Goal: Task Accomplishment & Management: Complete application form

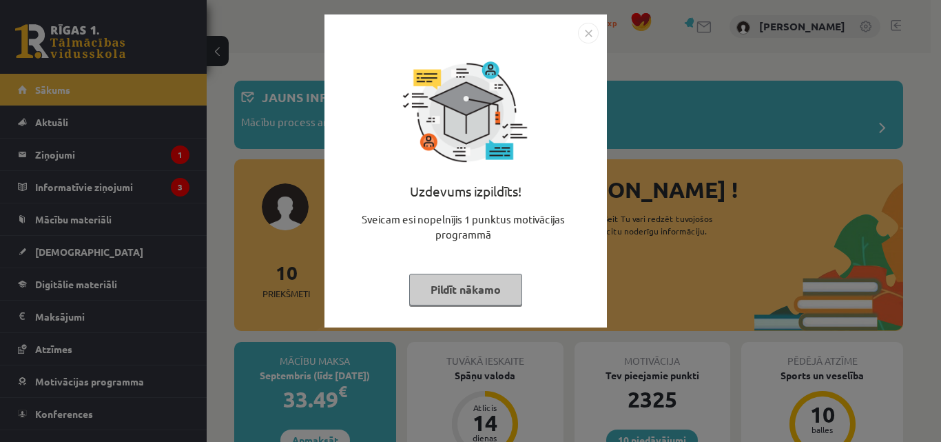
click at [586, 37] on img "Close" at bounding box center [588, 33] width 21 height 21
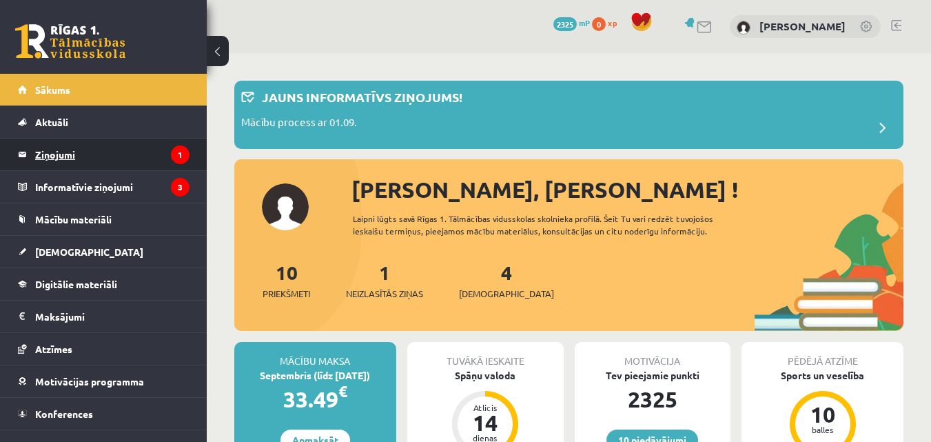
click at [70, 159] on legend "Ziņojumi 1" at bounding box center [112, 155] width 154 height 32
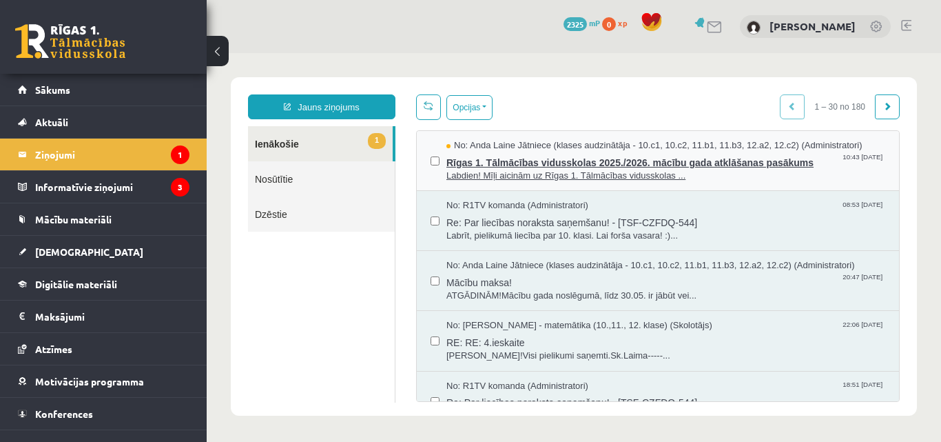
click at [620, 156] on span "Rīgas 1. Tālmācības vidusskolas 2025./2026. mācību gada atklāšanas pasākums" at bounding box center [666, 160] width 439 height 17
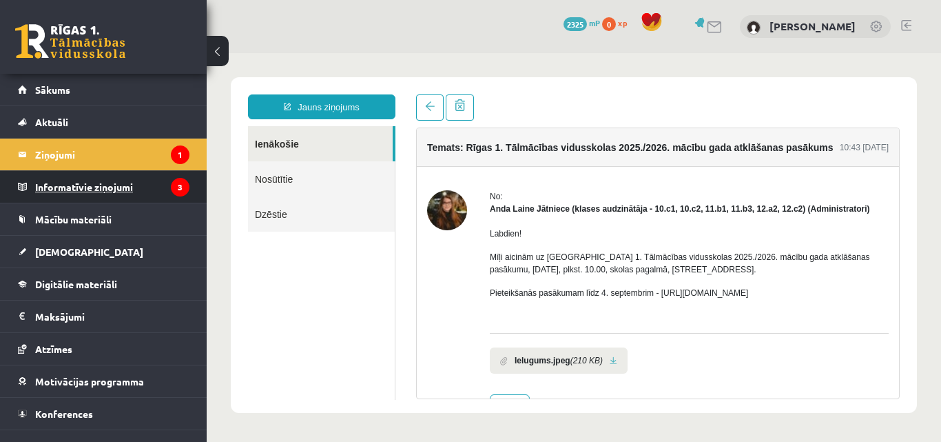
click at [102, 187] on legend "Informatīvie ziņojumi 3" at bounding box center [112, 187] width 154 height 32
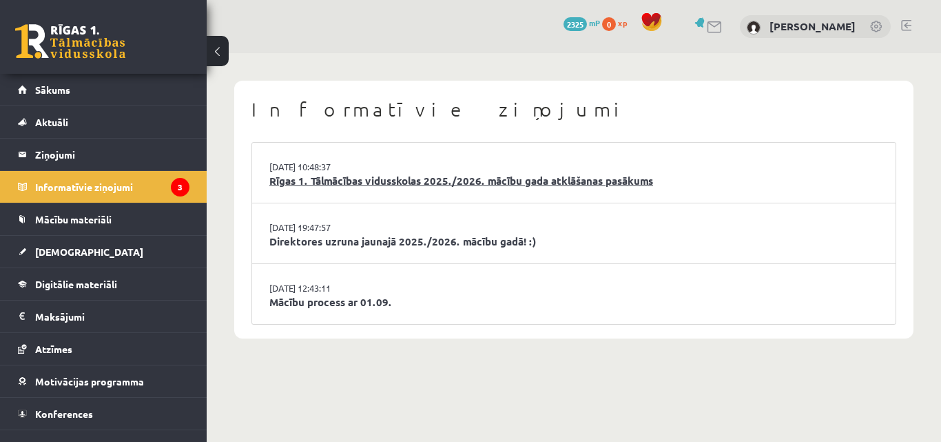
click at [387, 176] on link "Rīgas 1. Tālmācības vidusskolas 2025./2026. mācību gada atklāšanas pasākums" at bounding box center [573, 181] width 609 height 16
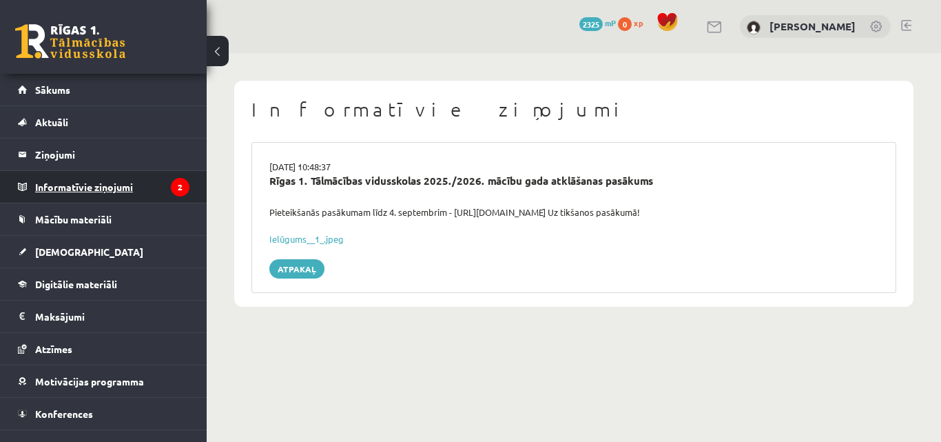
click at [123, 190] on legend "Informatīvie ziņojumi 2" at bounding box center [112, 187] width 154 height 32
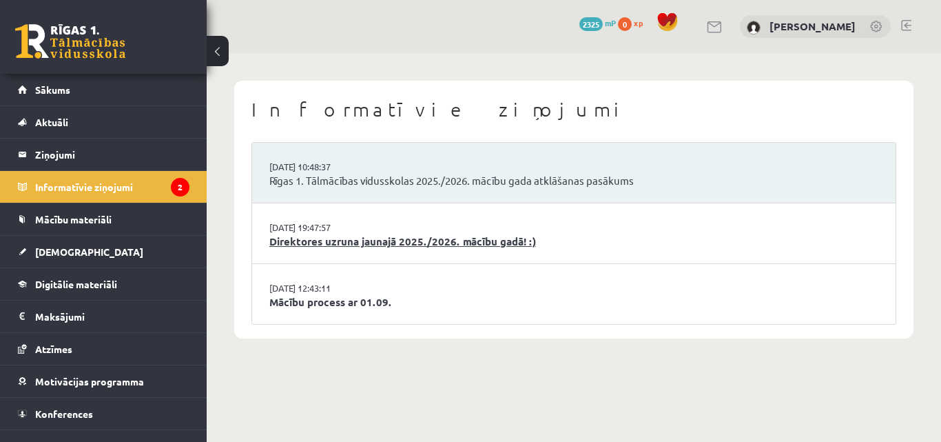
click at [400, 244] on link "Direktores uzruna jaunajā 2025./2026. mācību gadā! :)" at bounding box center [573, 242] width 609 height 16
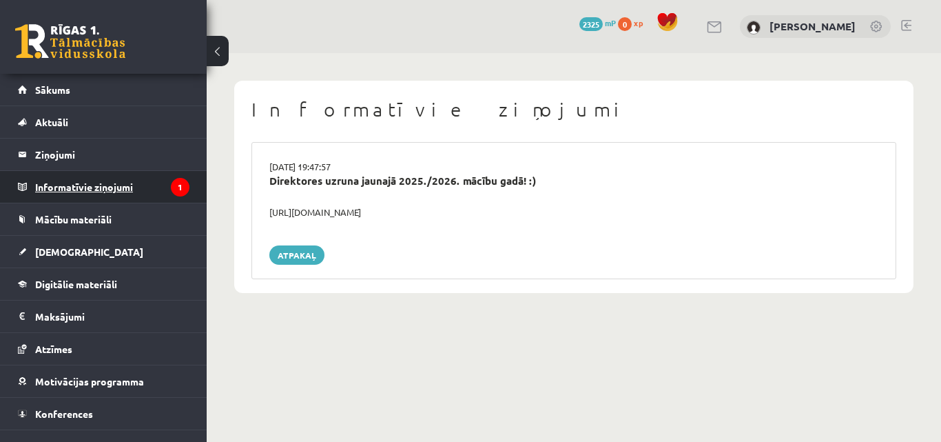
click at [94, 179] on legend "Informatīvie ziņojumi 1" at bounding box center [112, 187] width 154 height 32
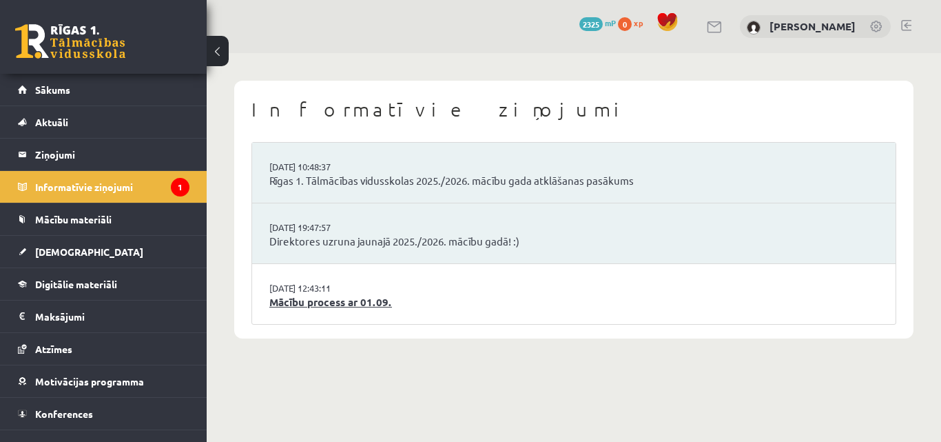
click at [348, 302] on link "Mācību process ar 01.09." at bounding box center [573, 302] width 609 height 16
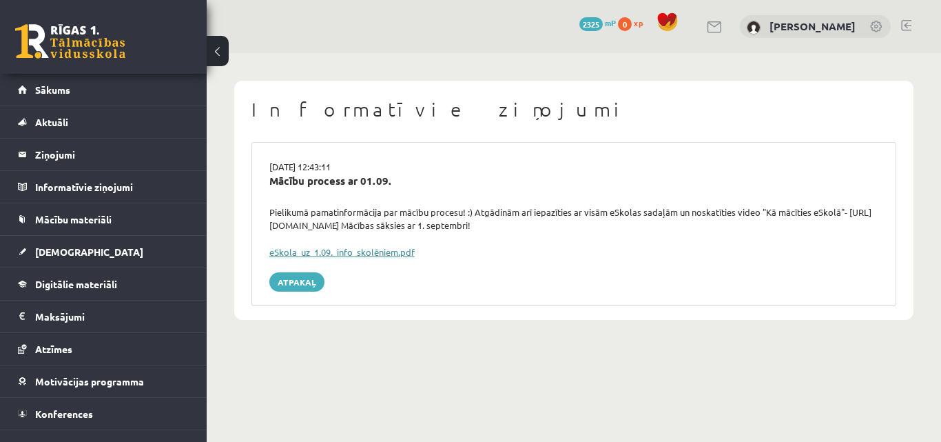
click at [338, 248] on link "eSkola_uz_1.09._info_skolēniem.pdf" at bounding box center [341, 252] width 145 height 12
click at [71, 254] on span "[DEMOGRAPHIC_DATA]" at bounding box center [89, 251] width 108 height 12
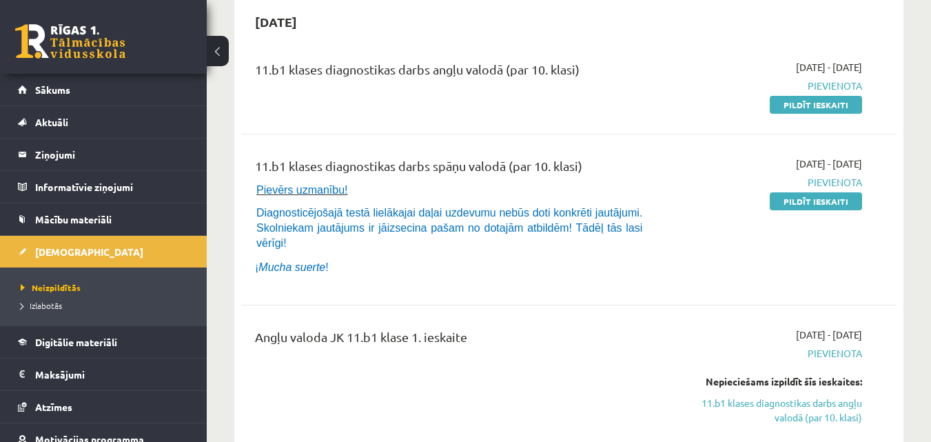
scroll to position [138, 0]
click at [817, 205] on link "Pildīt ieskaiti" at bounding box center [816, 201] width 92 height 18
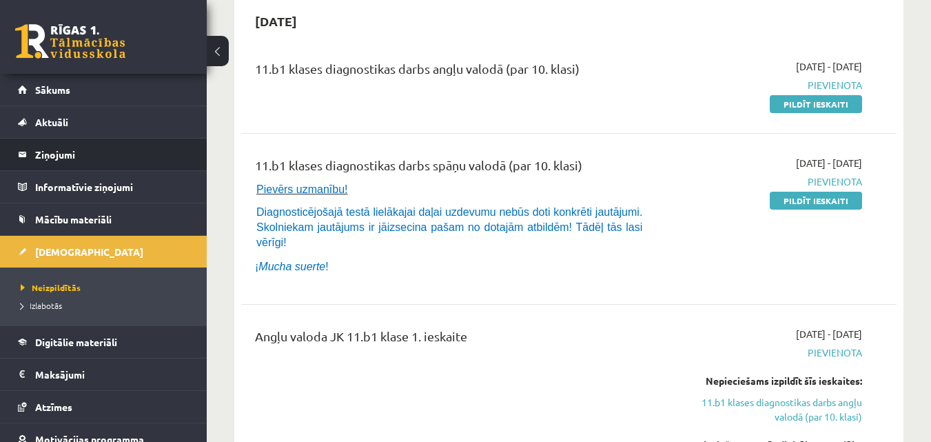
click at [0, 164] on li "Ziņojumi 0" at bounding box center [103, 154] width 207 height 33
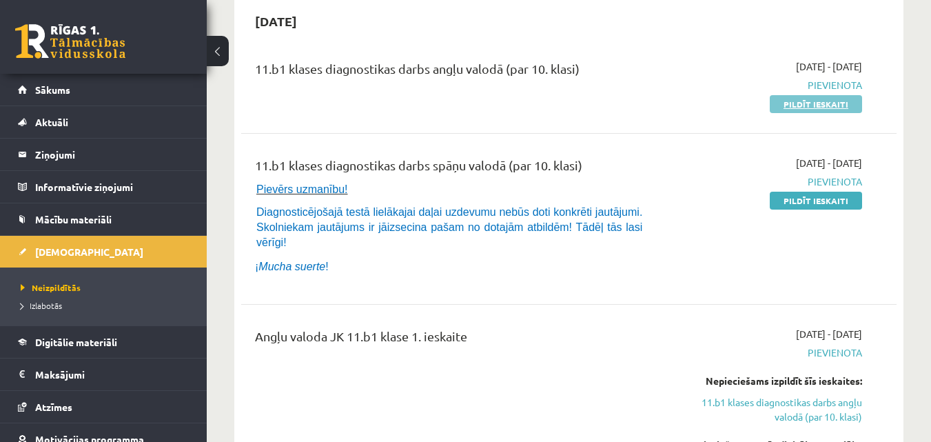
click at [795, 105] on link "Pildīt ieskaiti" at bounding box center [816, 104] width 92 height 18
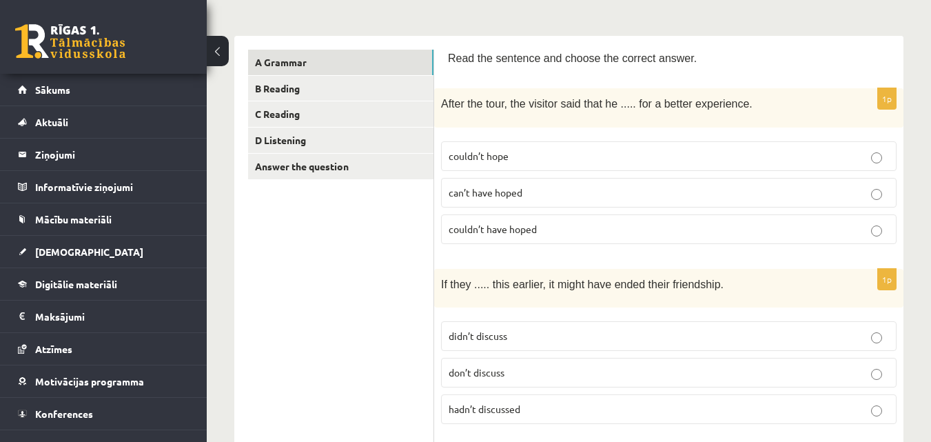
scroll to position [276, 0]
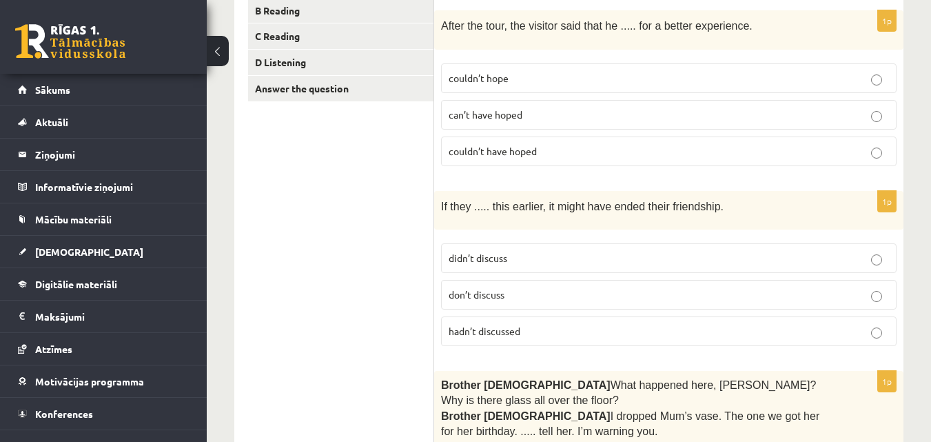
click at [499, 337] on label "hadn’t discussed" at bounding box center [669, 331] width 456 height 30
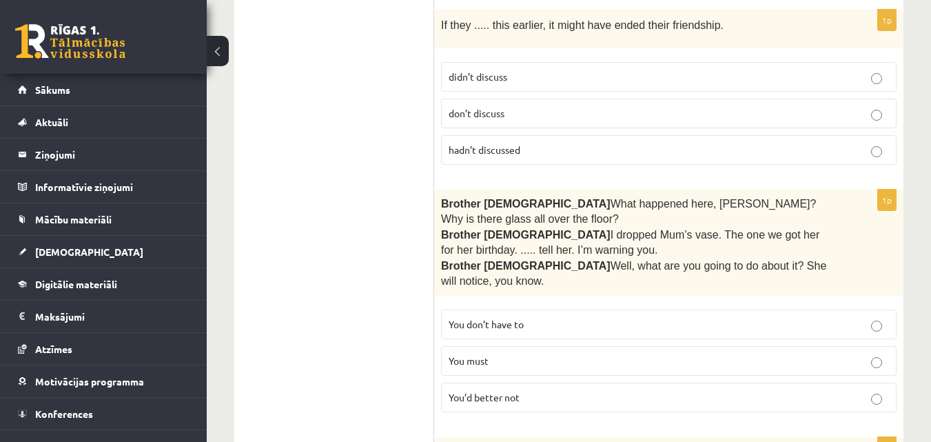
scroll to position [482, 0]
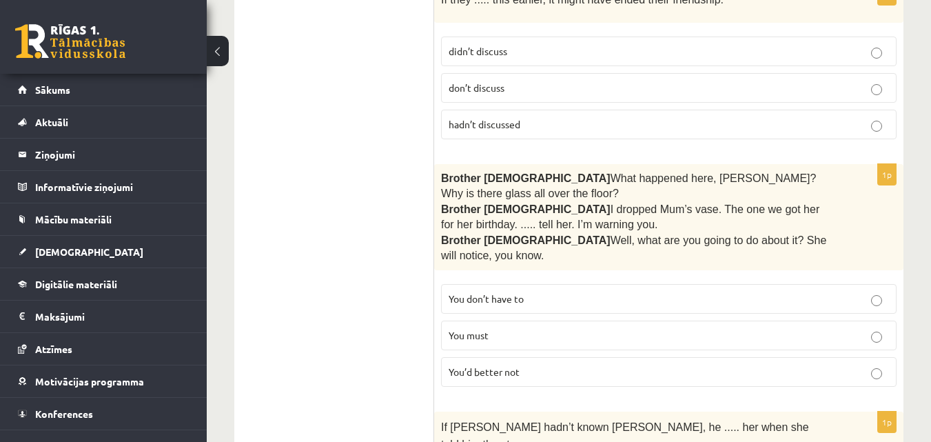
click at [488, 365] on span "You’d better not" at bounding box center [484, 371] width 71 height 12
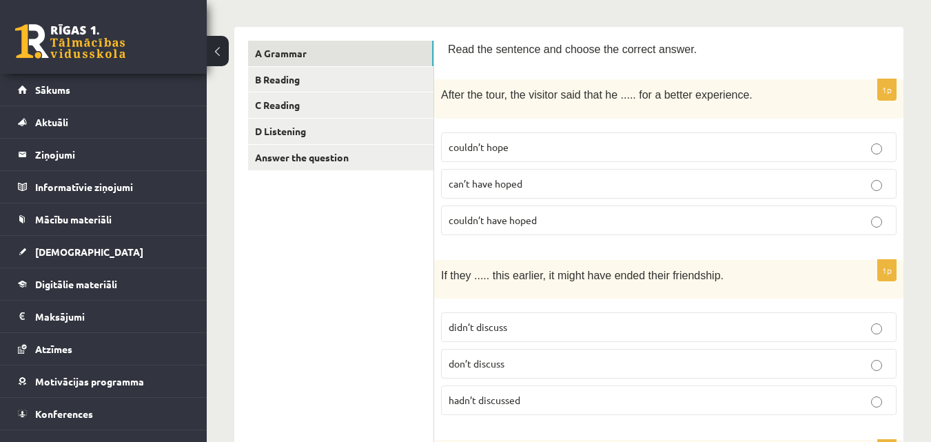
scroll to position [138, 0]
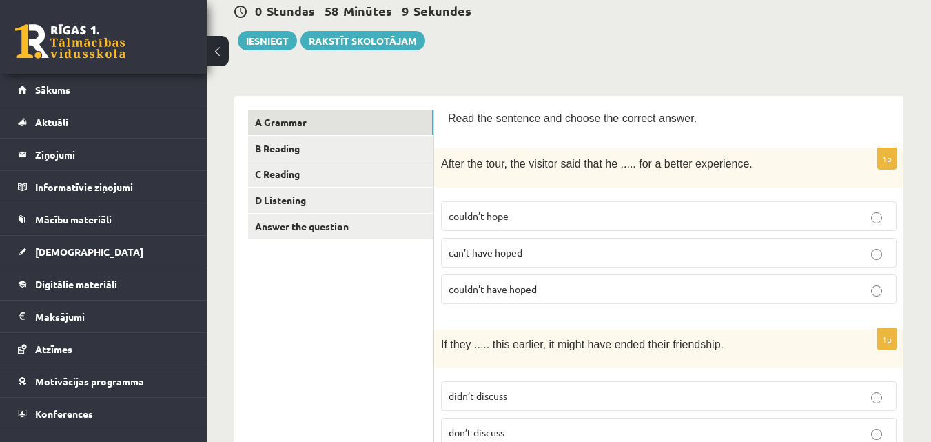
click at [499, 276] on label "couldn’t have hoped" at bounding box center [669, 289] width 456 height 30
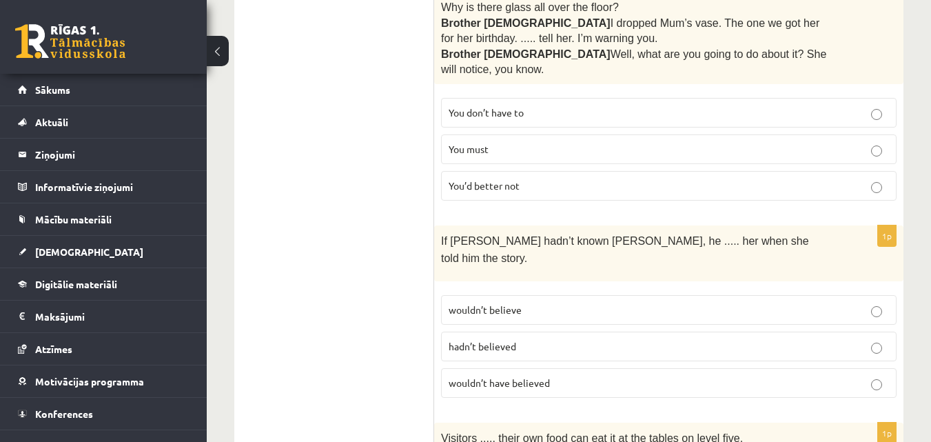
scroll to position [758, 0]
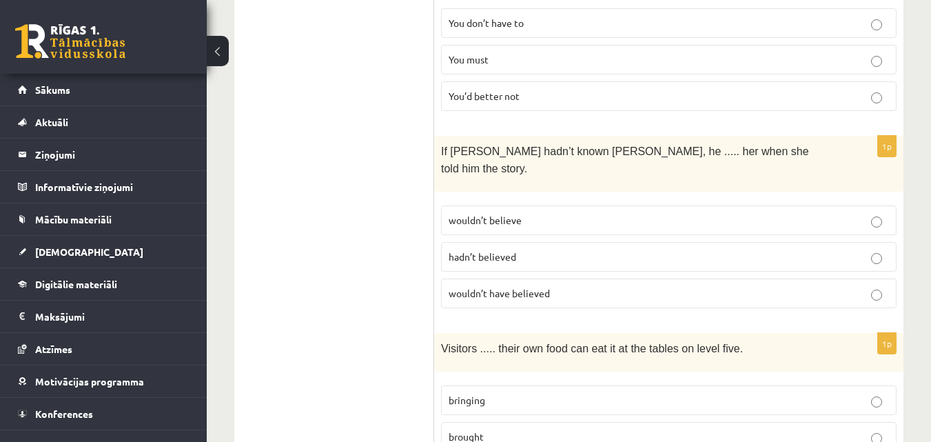
click at [552, 286] on p "wouldn’t have believed" at bounding box center [669, 293] width 440 height 14
click at [512, 214] on span "wouldn’t believe" at bounding box center [485, 220] width 73 height 12
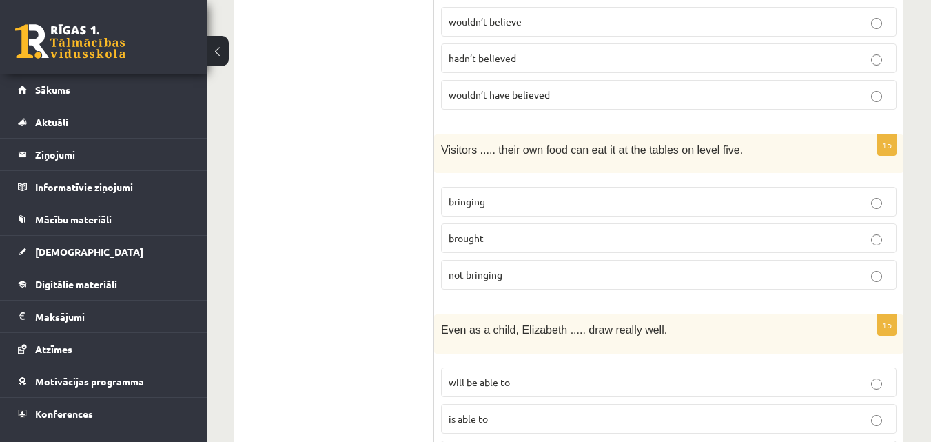
scroll to position [965, 0]
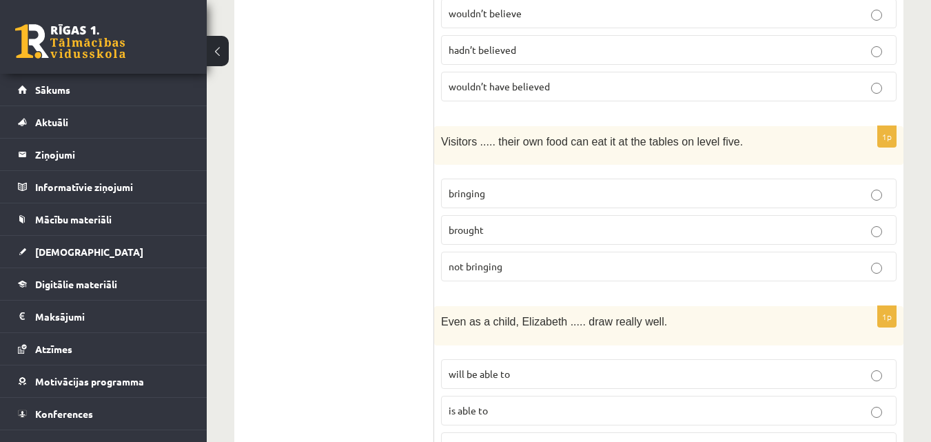
click at [584, 186] on p "bringing" at bounding box center [669, 193] width 440 height 14
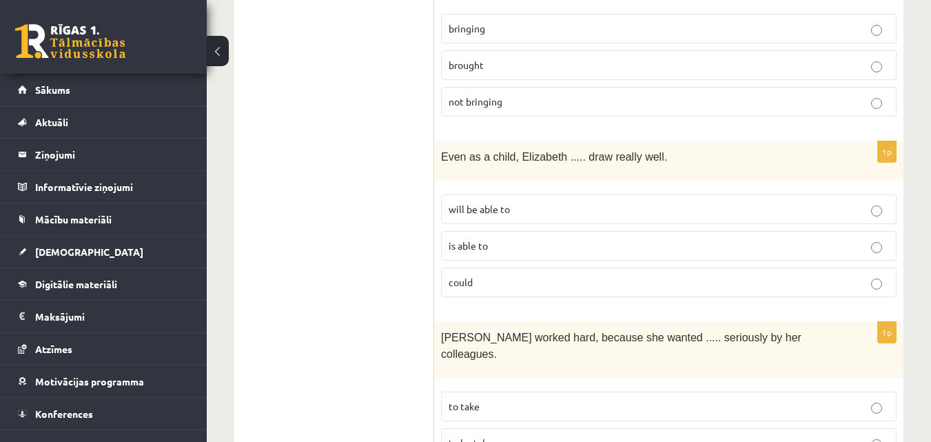
scroll to position [1172, 0]
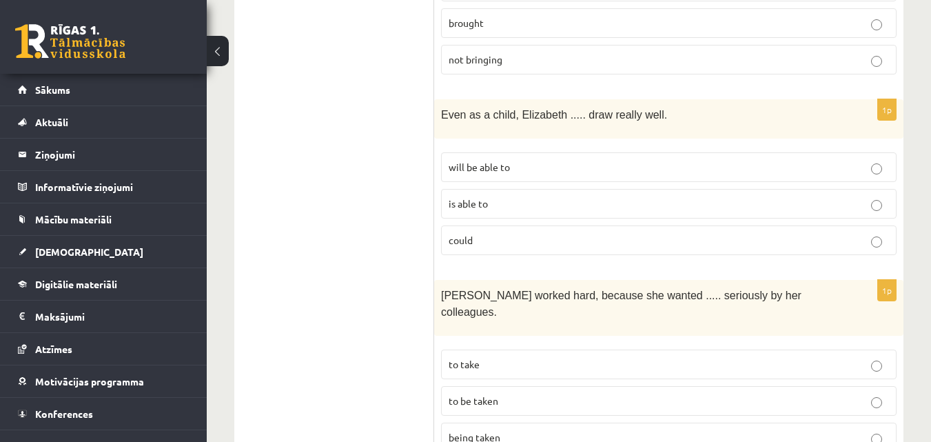
click at [488, 225] on label "could" at bounding box center [669, 240] width 456 height 30
click at [473, 161] on span "will be able to" at bounding box center [479, 167] width 61 height 12
click at [489, 233] on p "could" at bounding box center [669, 240] width 440 height 14
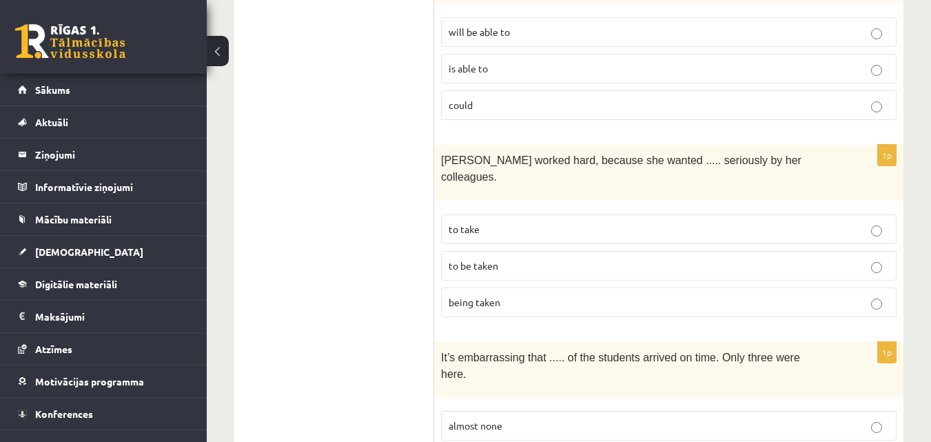
scroll to position [1309, 0]
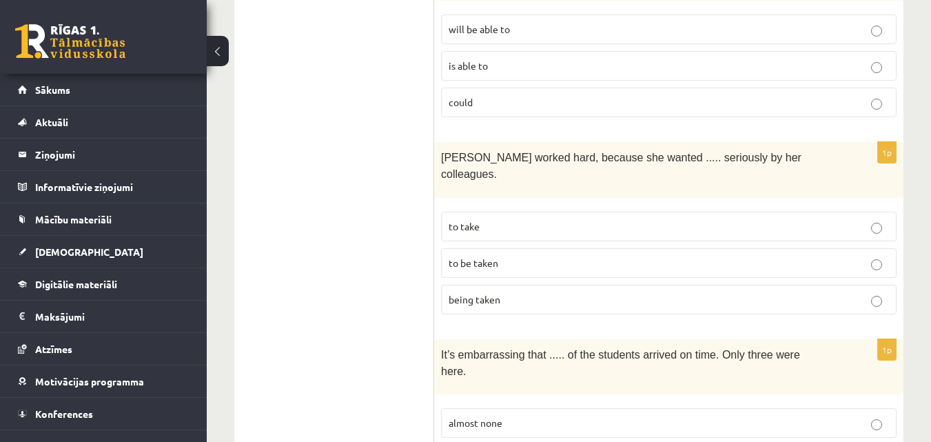
click at [484, 256] on span "to be taken" at bounding box center [474, 262] width 50 height 12
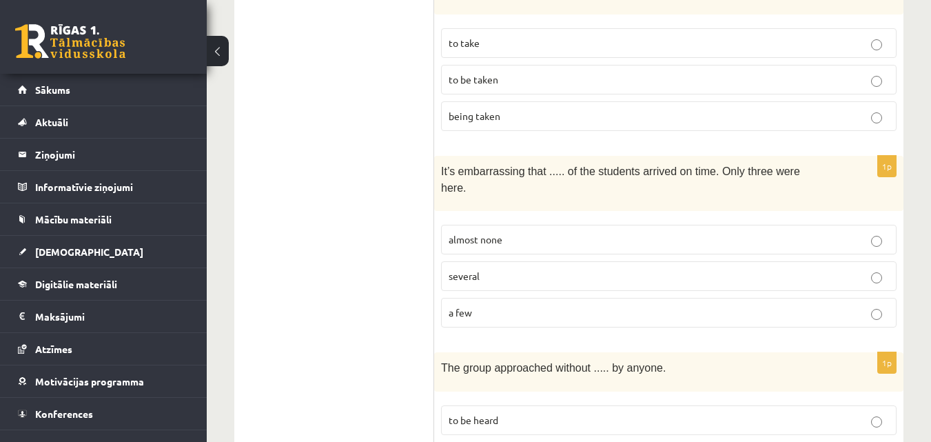
scroll to position [1516, 0]
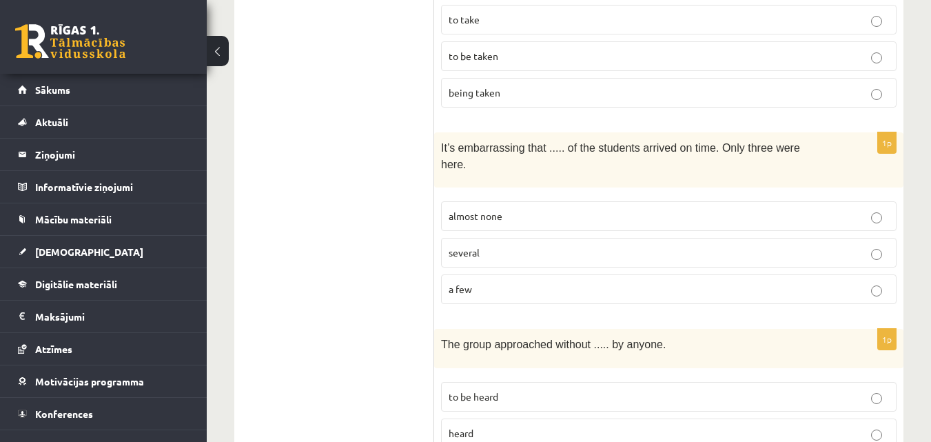
click at [489, 209] on span "almost none" at bounding box center [476, 215] width 54 height 12
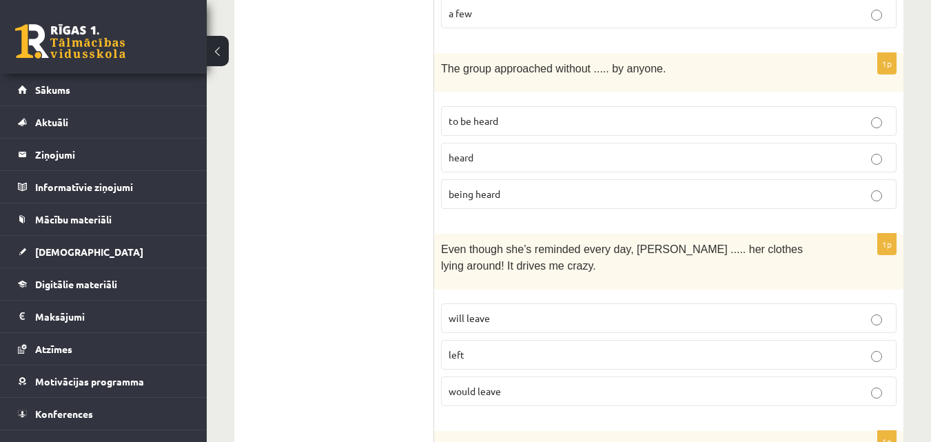
scroll to position [1723, 0]
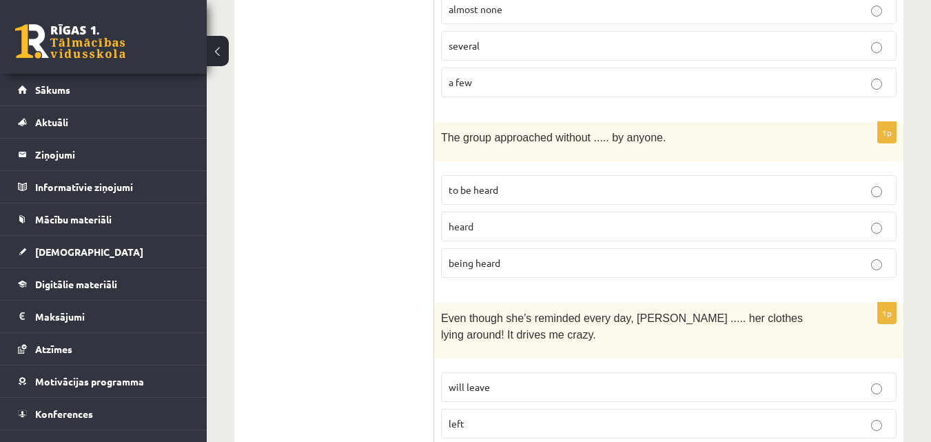
click at [493, 256] on span "being heard" at bounding box center [475, 262] width 52 height 12
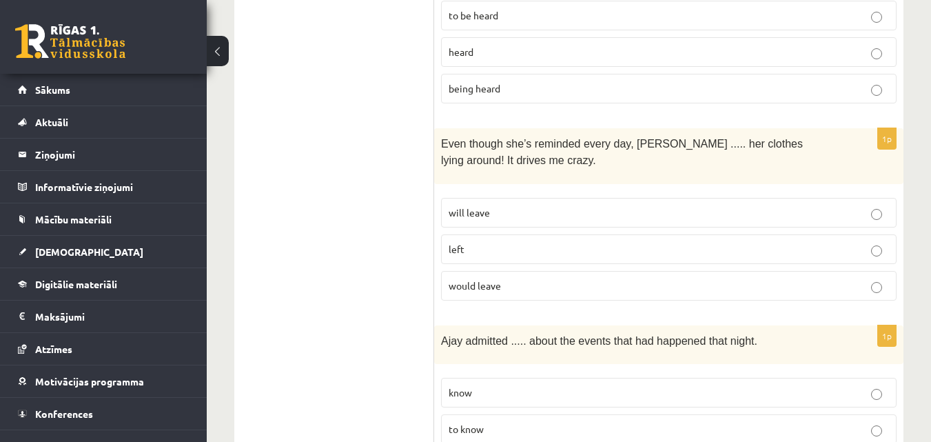
scroll to position [1930, 0]
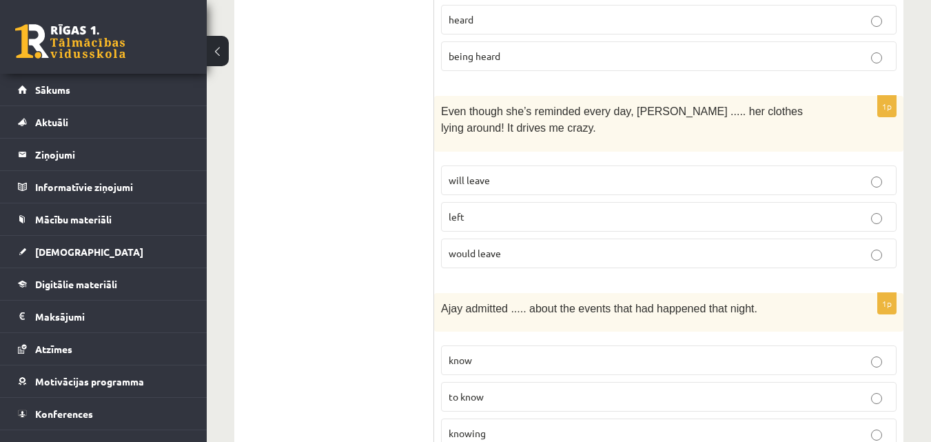
click at [520, 209] on p "left" at bounding box center [669, 216] width 440 height 14
click at [478, 427] on span "knowing" at bounding box center [467, 433] width 37 height 12
click at [562, 246] on p "would leave" at bounding box center [669, 253] width 440 height 14
click at [590, 202] on label "left" at bounding box center [669, 217] width 456 height 30
click at [659, 173] on p "will leave" at bounding box center [669, 180] width 440 height 14
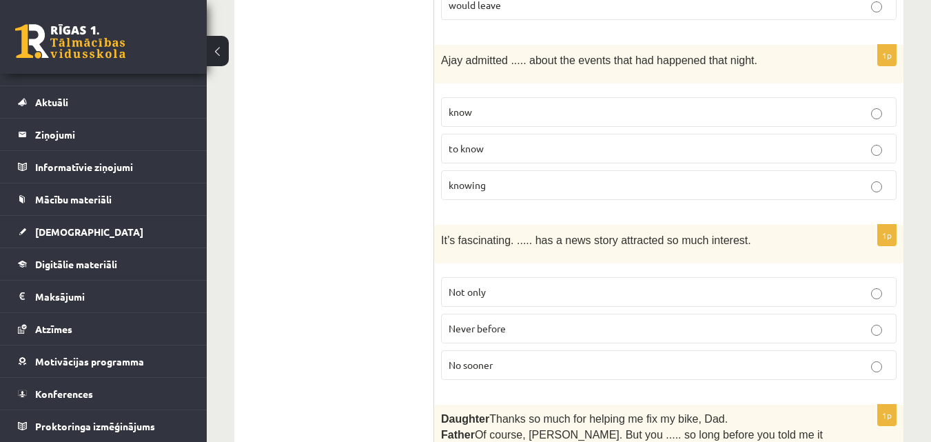
scroll to position [2211, 0]
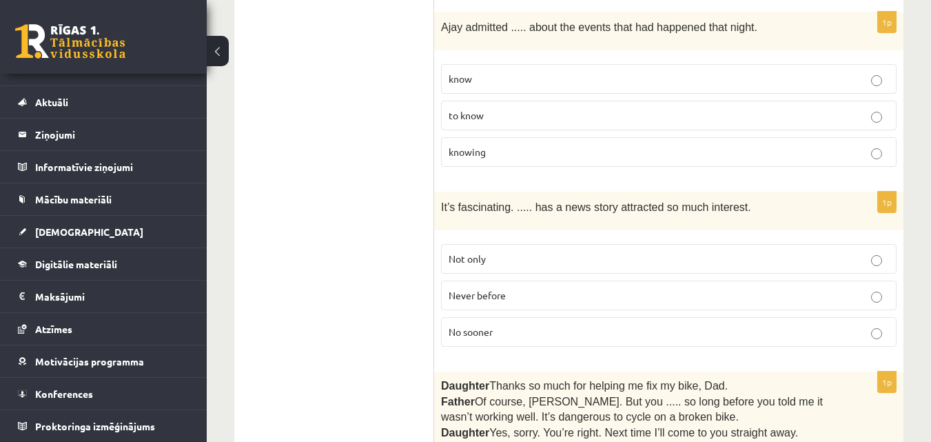
click at [537, 288] on p "Never before" at bounding box center [669, 295] width 440 height 14
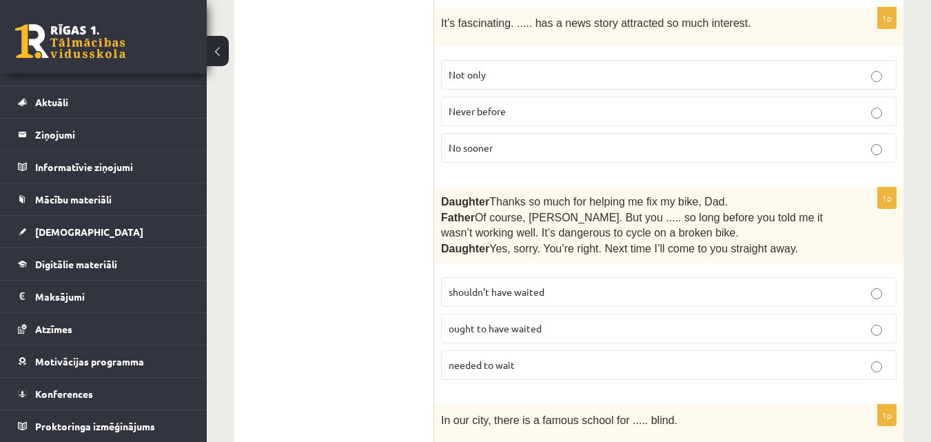
scroll to position [2417, 0]
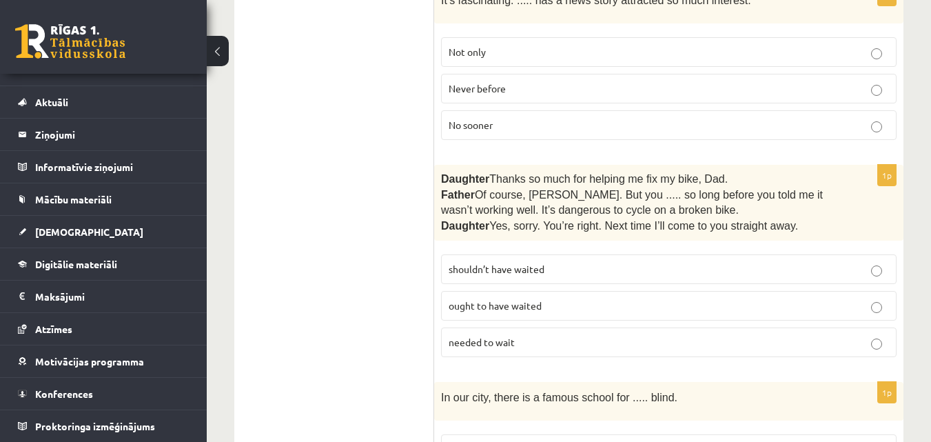
click at [544, 262] on p "shouldn’t have waited" at bounding box center [669, 269] width 440 height 14
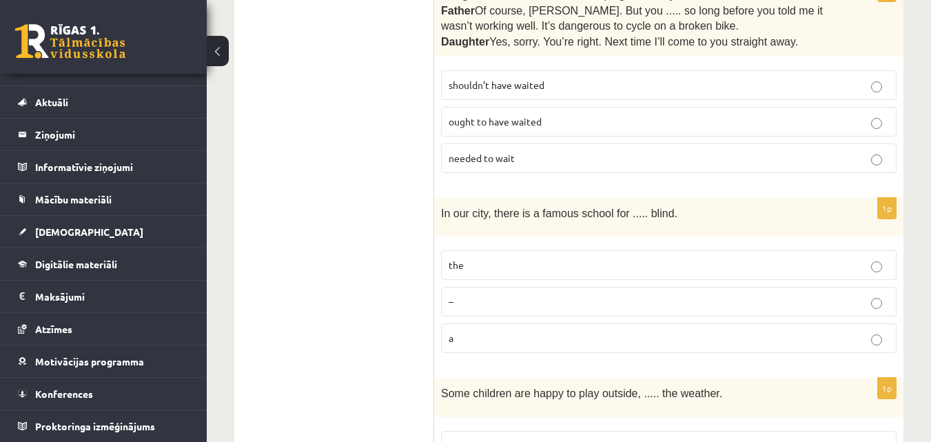
scroll to position [2624, 0]
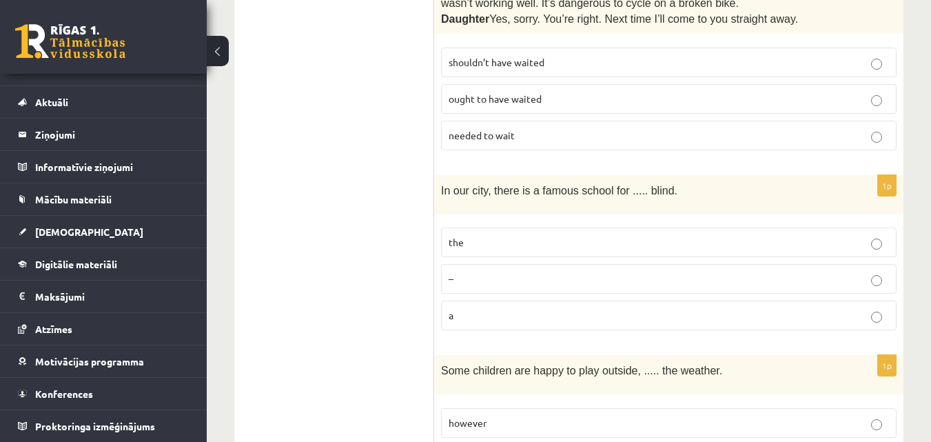
click at [491, 308] on p "a" at bounding box center [669, 315] width 440 height 14
click at [575, 235] on p "the" at bounding box center [669, 242] width 440 height 14
click at [491, 308] on p "a" at bounding box center [669, 315] width 440 height 14
click at [460, 272] on p "–" at bounding box center [669, 279] width 440 height 14
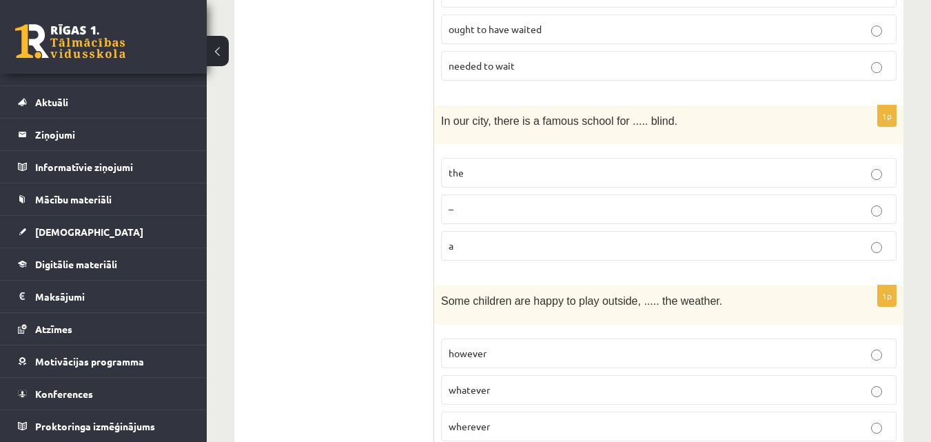
scroll to position [2831, 0]
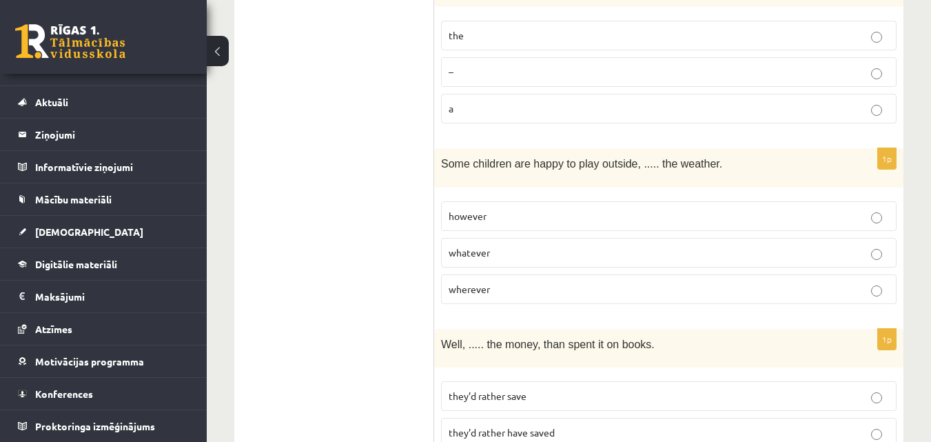
click at [478, 246] on span "whatever" at bounding box center [469, 252] width 41 height 12
click at [472, 283] on span "wherever" at bounding box center [469, 289] width 41 height 12
click at [502, 245] on p "whatever" at bounding box center [669, 252] width 440 height 14
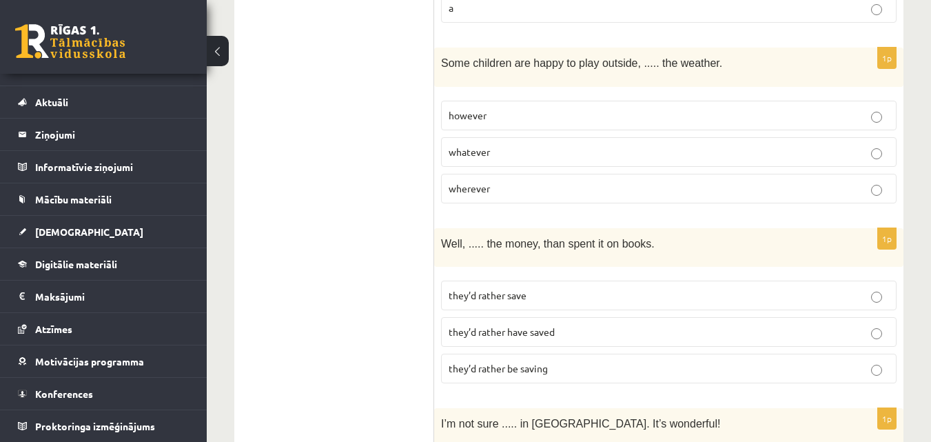
scroll to position [3038, 0]
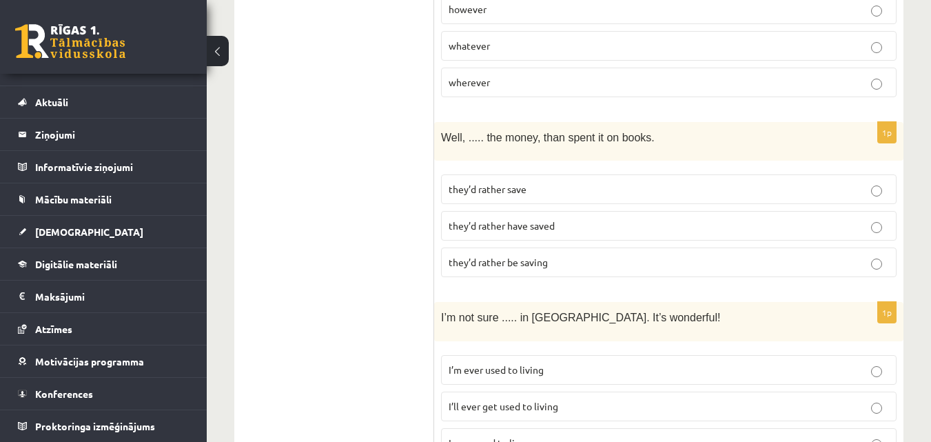
click at [589, 211] on label "they’d rather have saved" at bounding box center [669, 226] width 456 height 30
drag, startPoint x: 558, startPoint y: 51, endPoint x: 597, endPoint y: 52, distance: 38.6
click at [597, 129] on p "Well, ..... the money, than spent it on books." at bounding box center [634, 137] width 387 height 17
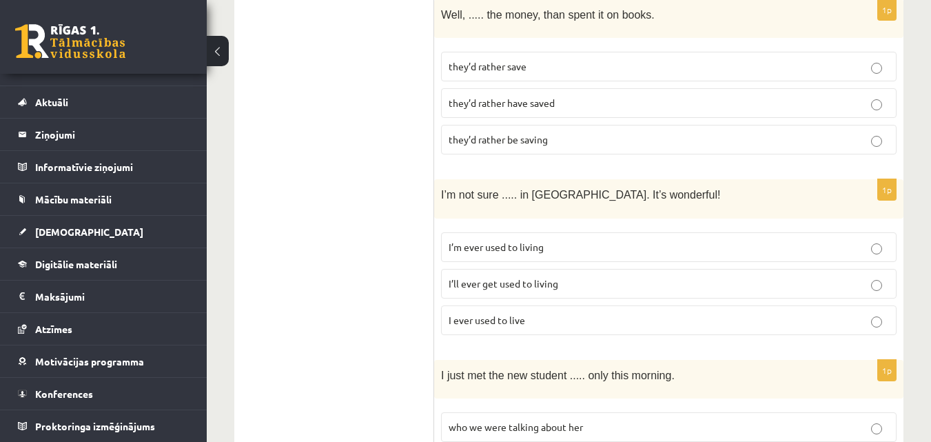
scroll to position [3175, 0]
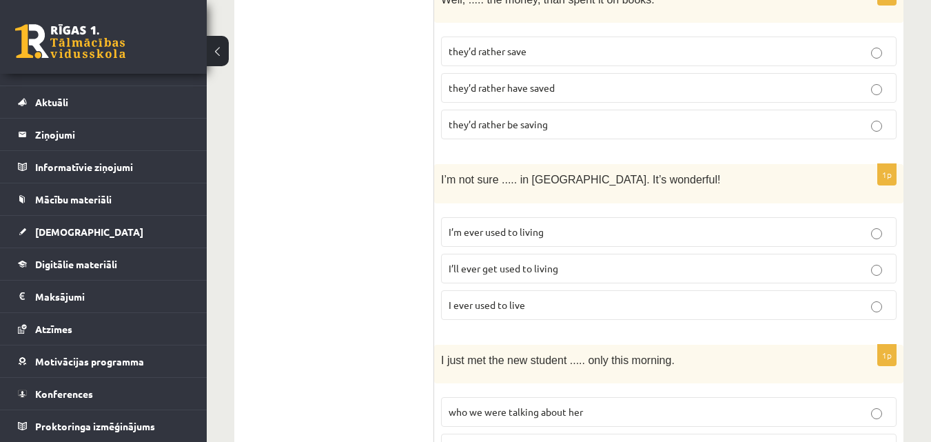
click at [456, 225] on span "I’m ever used to living" at bounding box center [496, 231] width 95 height 12
drag, startPoint x: 566, startPoint y: 88, endPoint x: 637, endPoint y: 93, distance: 70.5
click at [637, 171] on p "I’m not sure ..... in [GEOGRAPHIC_DATA]. It’s wonderful!" at bounding box center [634, 179] width 387 height 17
click at [539, 298] on p "I ever used to live" at bounding box center [669, 305] width 440 height 14
drag, startPoint x: 575, startPoint y: 88, endPoint x: 615, endPoint y: 90, distance: 40.8
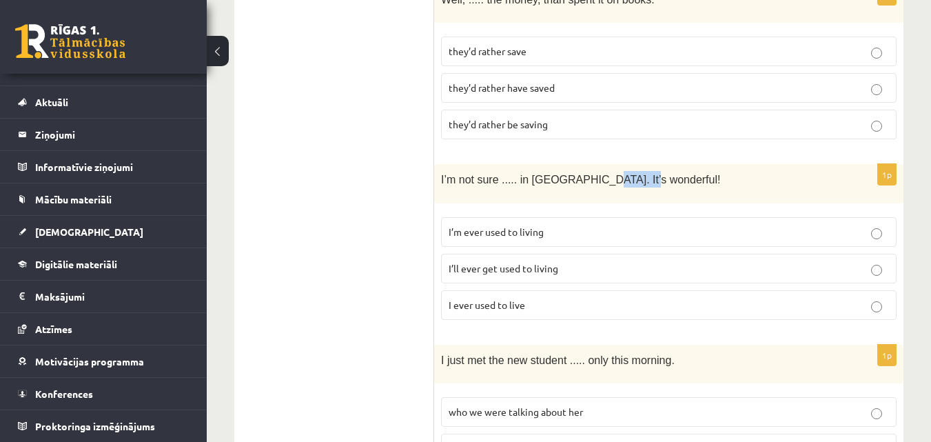
click at [617, 171] on p "I’m not sure ..... in [GEOGRAPHIC_DATA]. It’s wonderful!" at bounding box center [634, 179] width 387 height 17
click at [550, 262] on span "I’ll ever get used to living" at bounding box center [504, 268] width 110 height 12
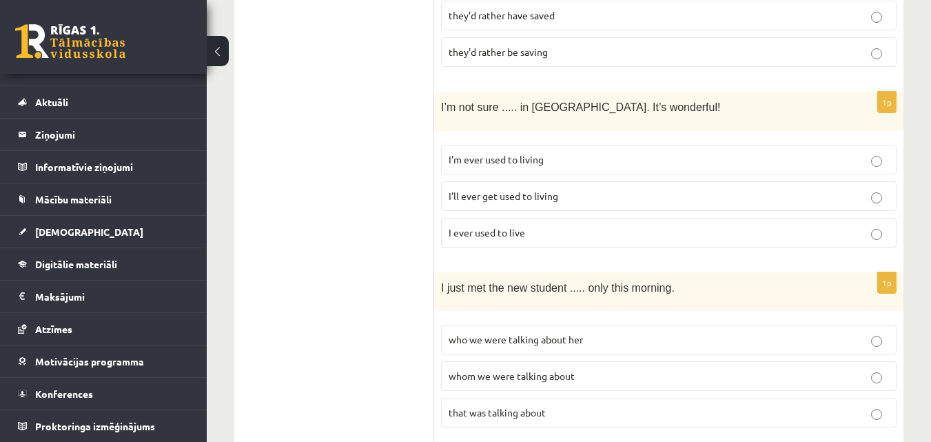
scroll to position [3382, 0]
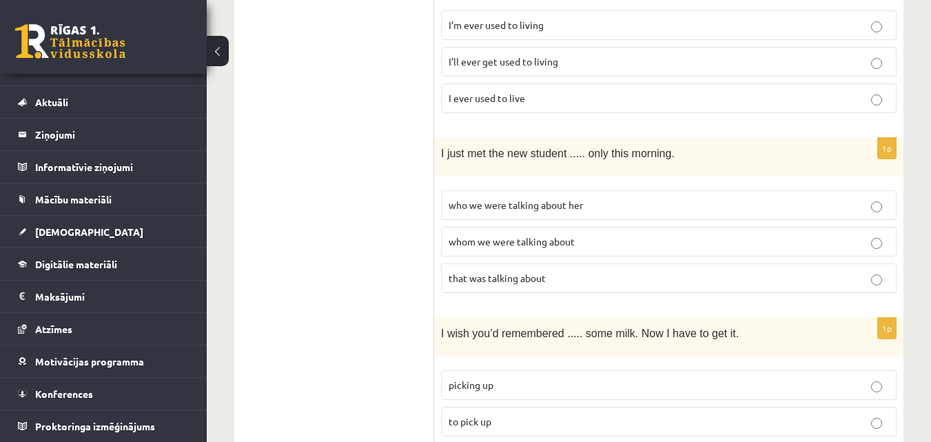
click at [489, 227] on label "whom we were talking about" at bounding box center [669, 242] width 456 height 30
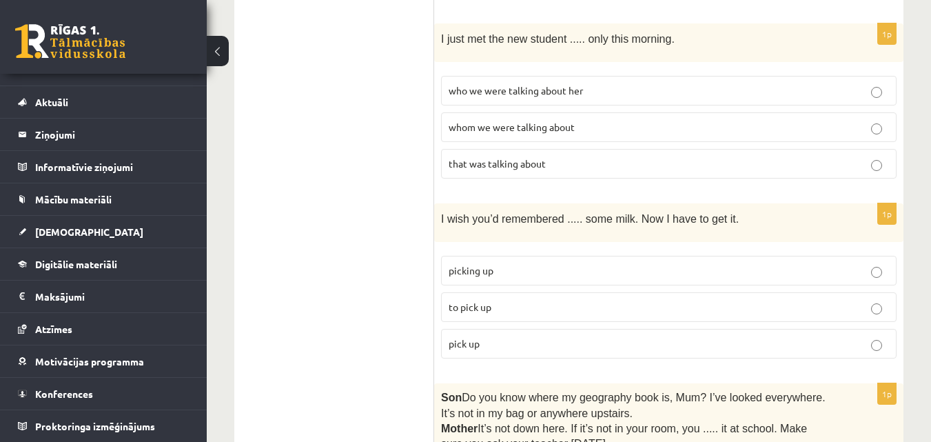
scroll to position [3520, 0]
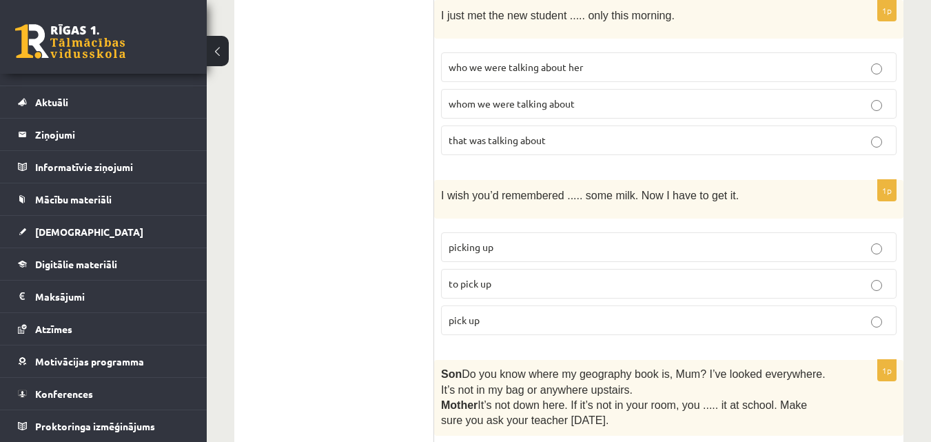
click at [524, 276] on p "to pick up" at bounding box center [669, 283] width 440 height 14
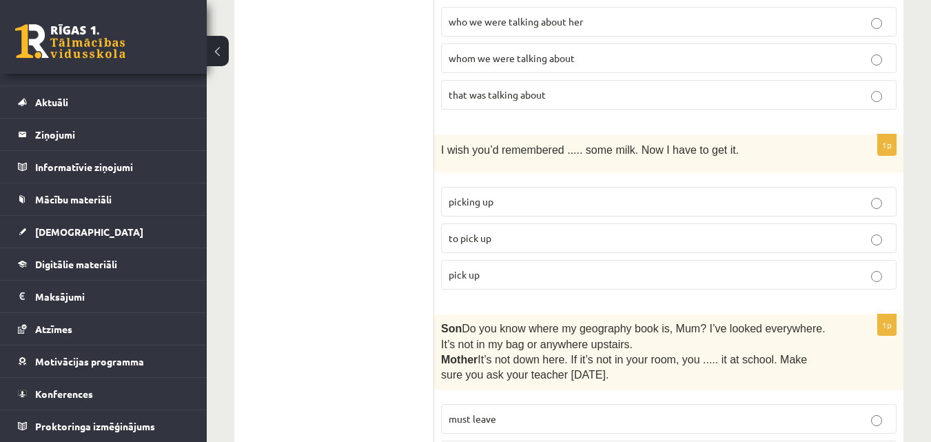
scroll to position [3589, 0]
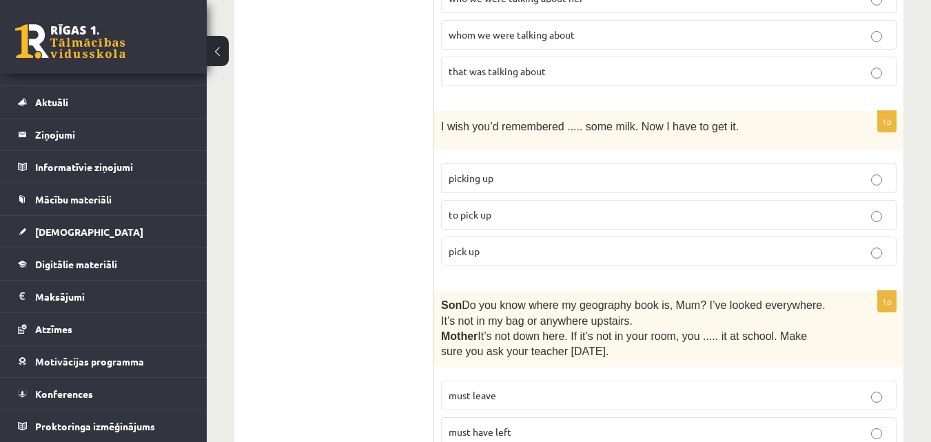
click at [520, 424] on p "must have left" at bounding box center [669, 431] width 440 height 14
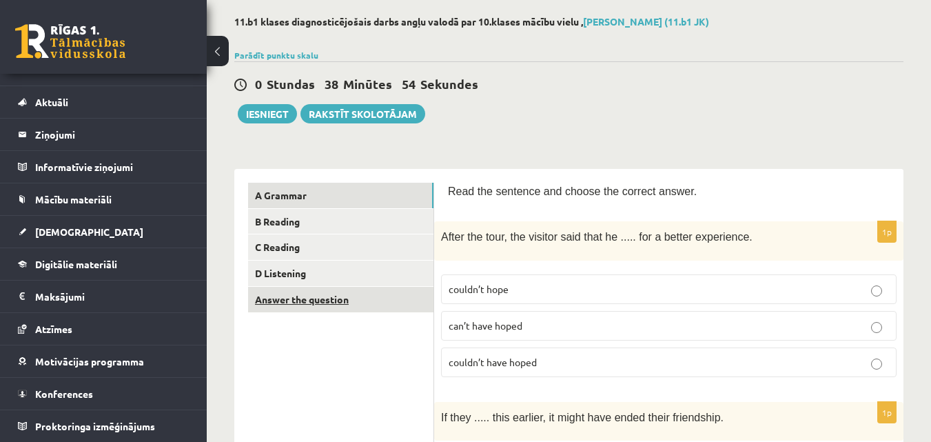
scroll to position [138, 0]
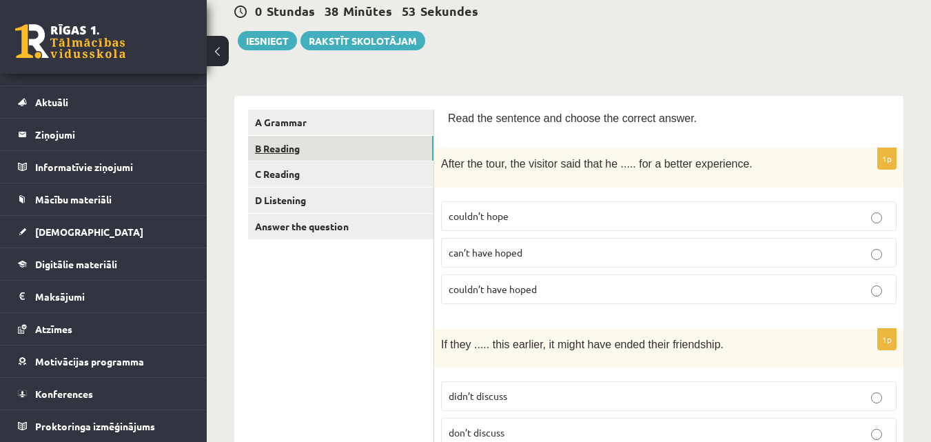
click at [289, 144] on link "B Reading" at bounding box center [340, 148] width 185 height 25
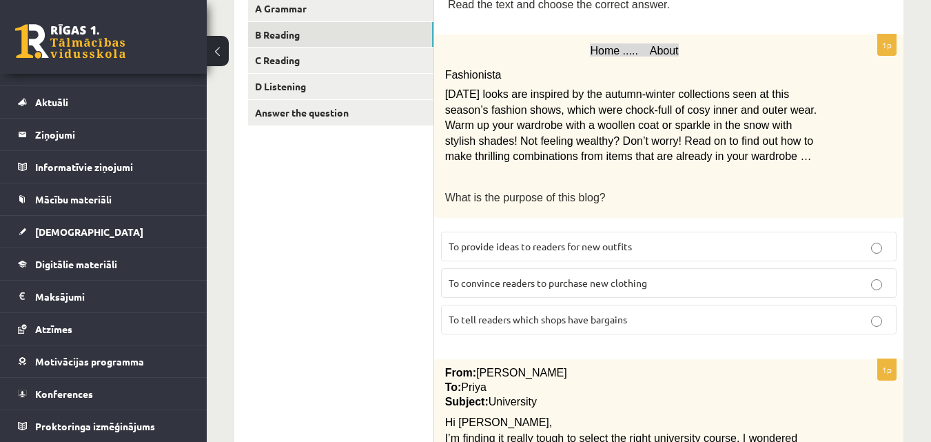
scroll to position [276, 0]
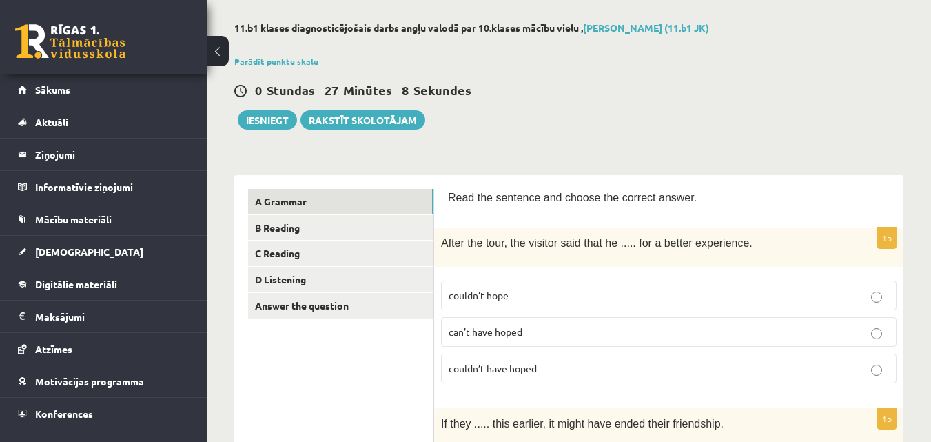
scroll to position [138, 0]
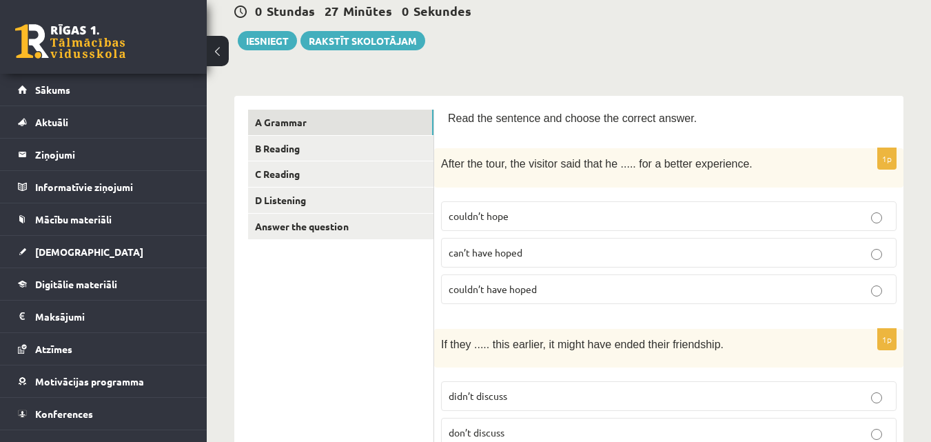
click at [529, 287] on span "couldn’t have hoped" at bounding box center [493, 289] width 88 height 12
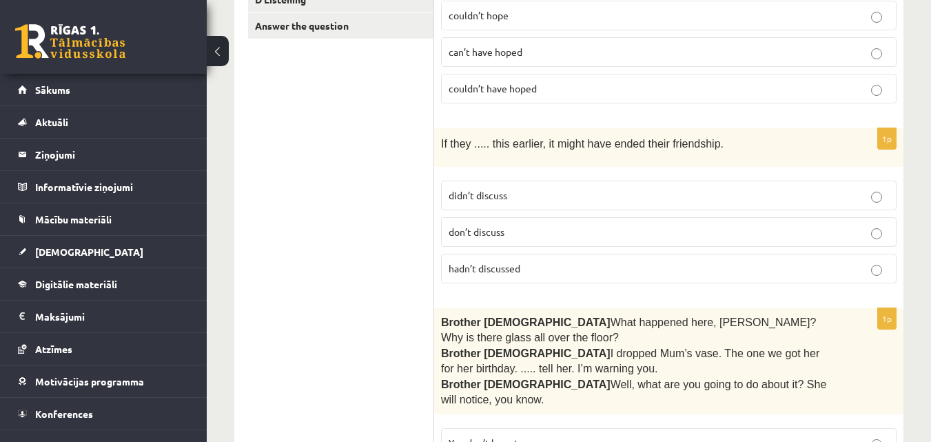
scroll to position [345, 0]
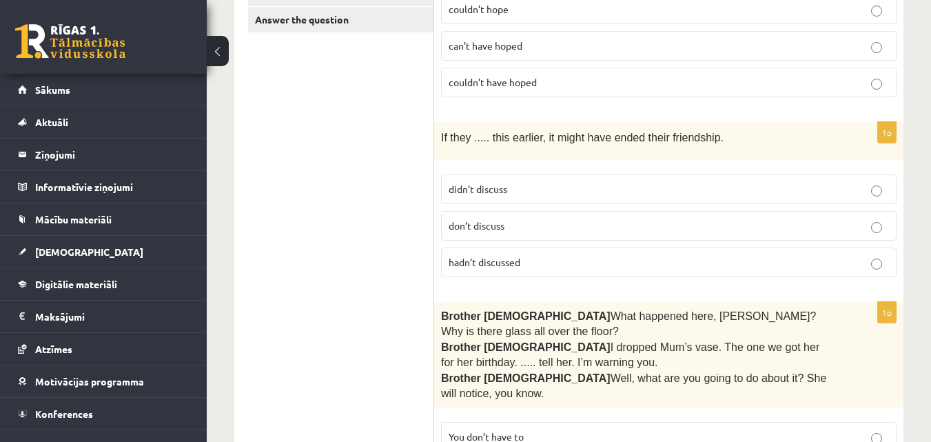
click at [520, 264] on span "hadn’t discussed" at bounding box center [485, 262] width 72 height 12
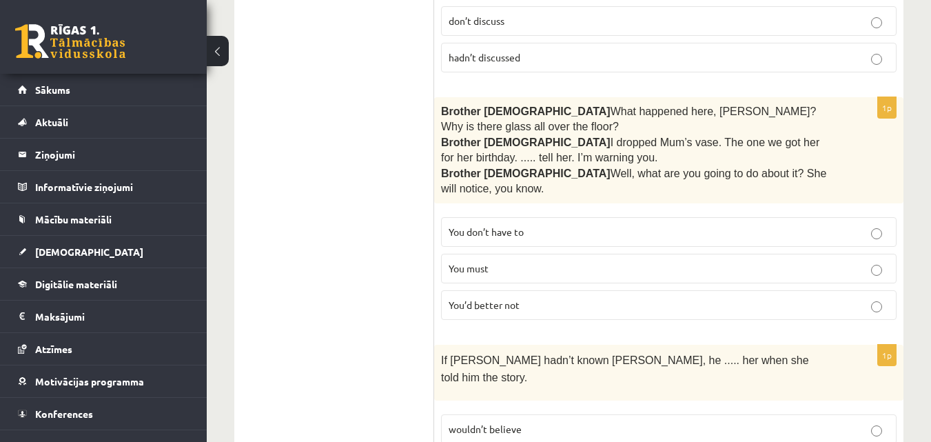
scroll to position [551, 0]
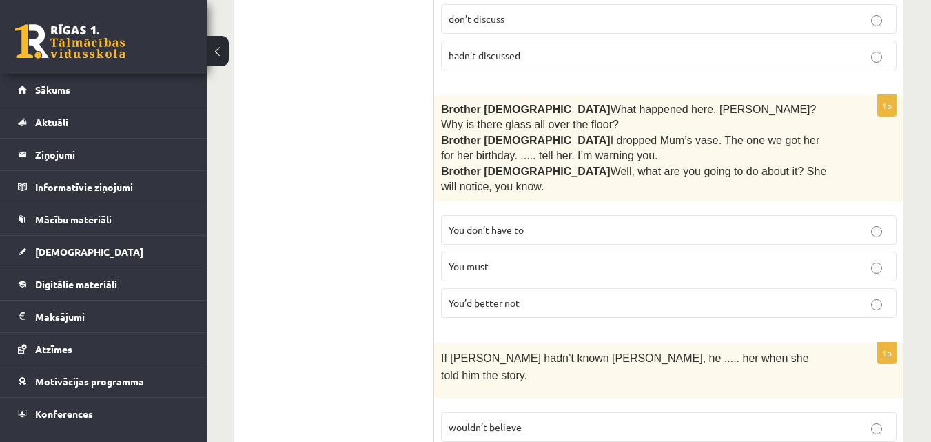
click at [518, 296] on span "You’d better not" at bounding box center [484, 302] width 71 height 12
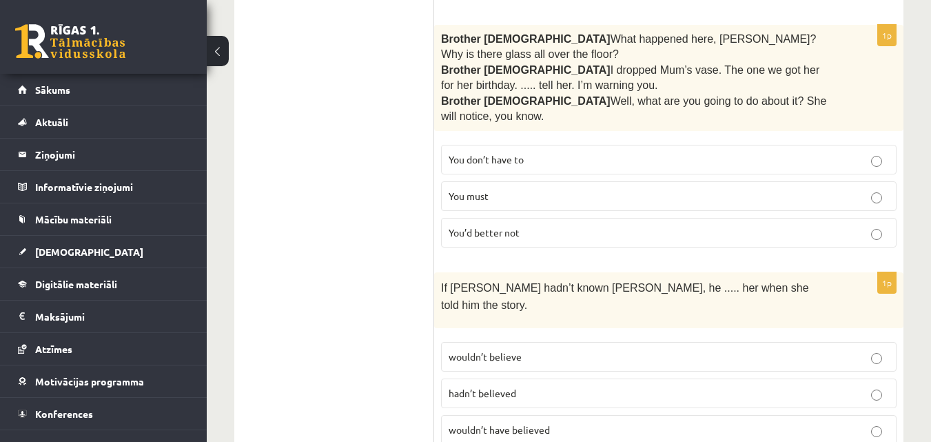
scroll to position [689, 0]
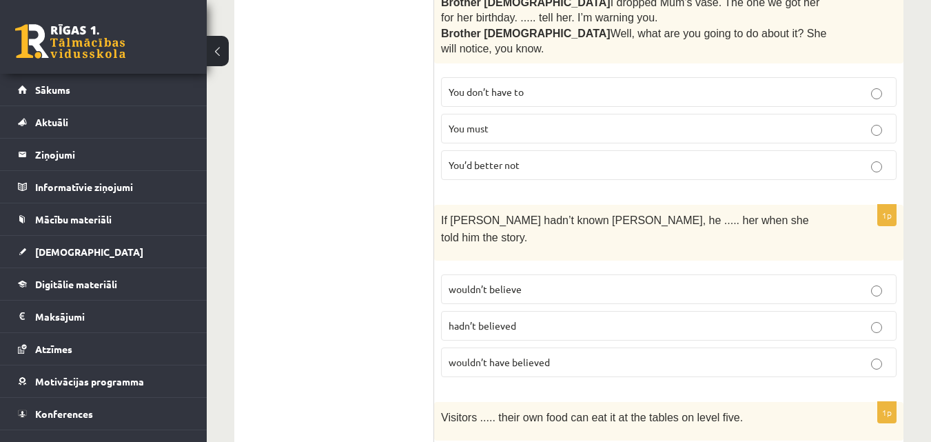
click at [524, 282] on p "wouldn’t believe" at bounding box center [669, 289] width 440 height 14
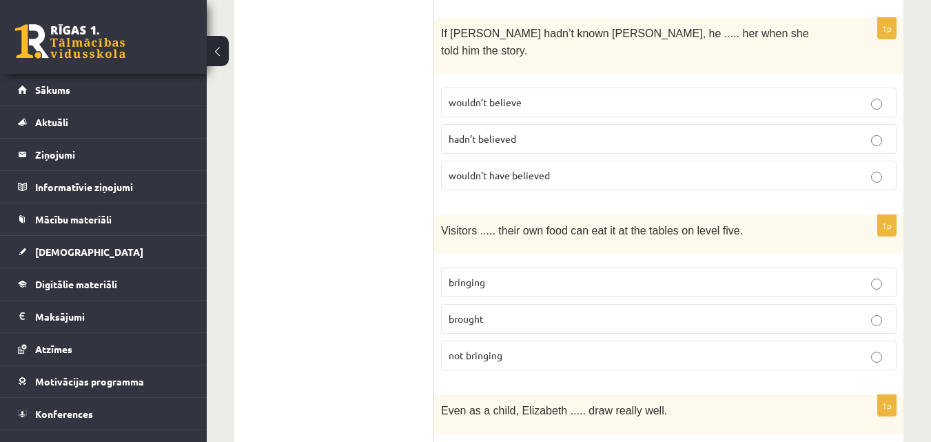
scroll to position [896, 0]
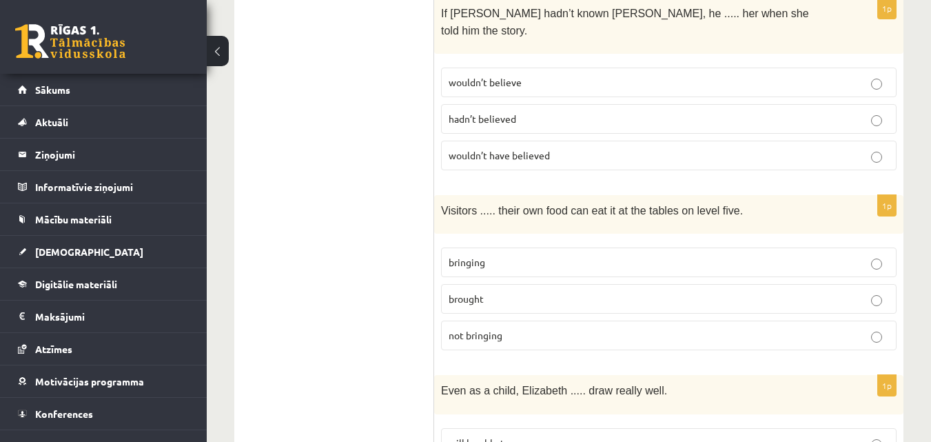
click at [467, 255] on p "bringing" at bounding box center [669, 262] width 440 height 14
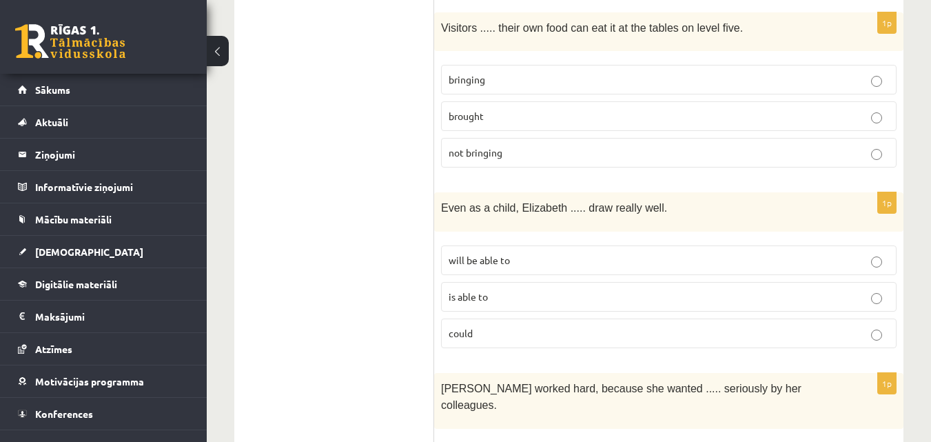
scroll to position [1103, 0]
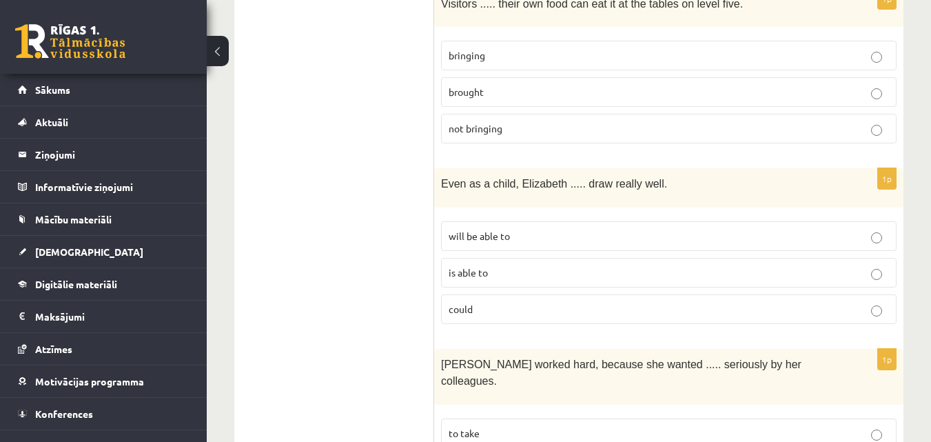
click at [466, 258] on label "is able to" at bounding box center [669, 273] width 456 height 30
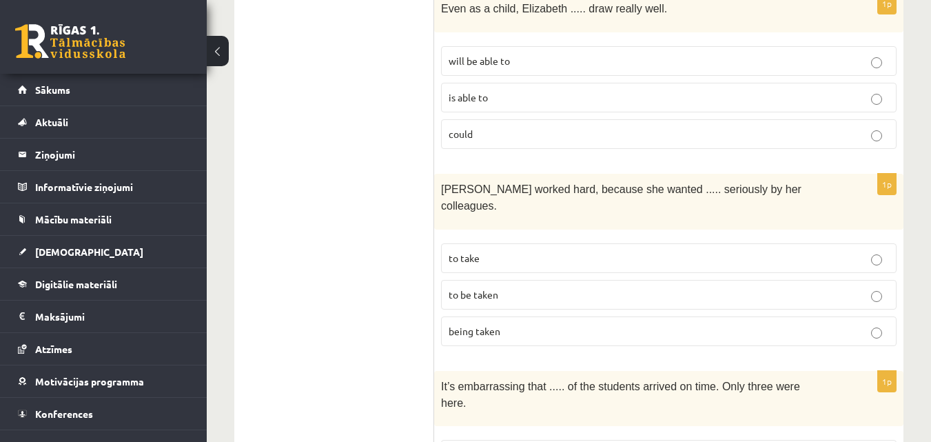
scroll to position [1309, 0]
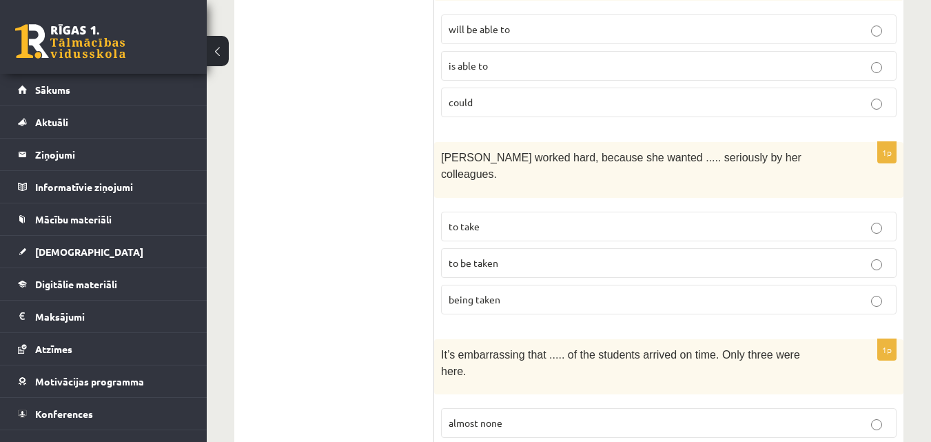
click at [472, 248] on label "to be taken" at bounding box center [669, 263] width 456 height 30
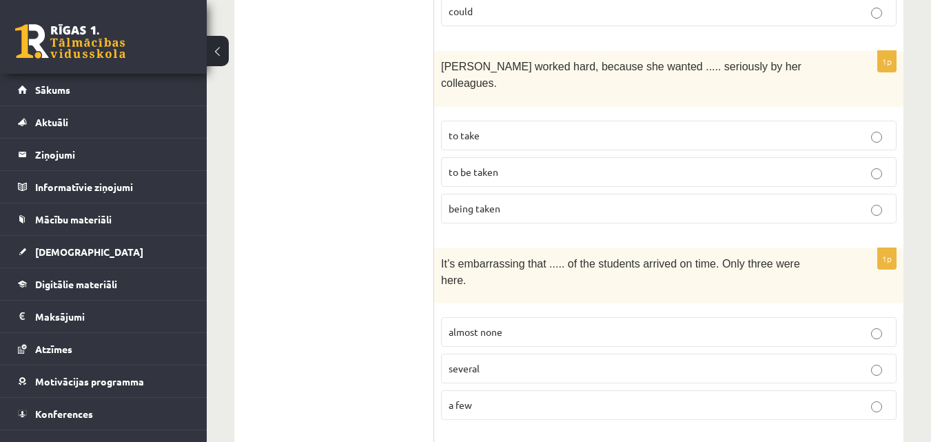
scroll to position [1447, 0]
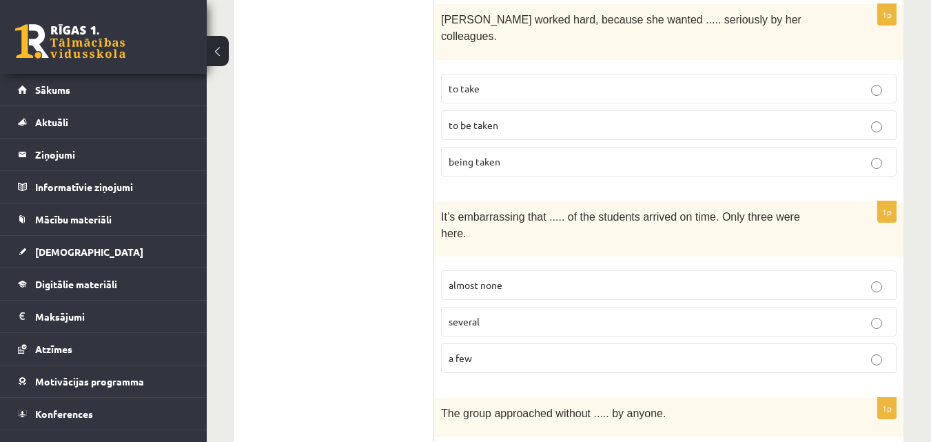
click at [496, 278] on span "almost none" at bounding box center [476, 284] width 54 height 12
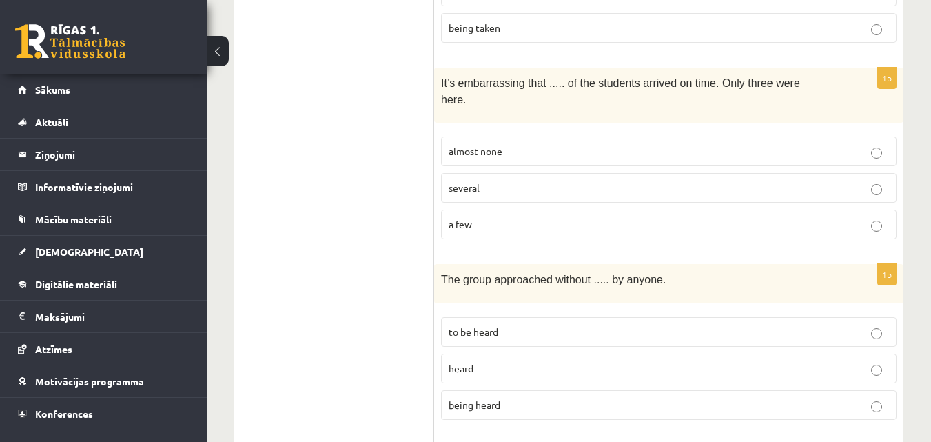
scroll to position [1585, 0]
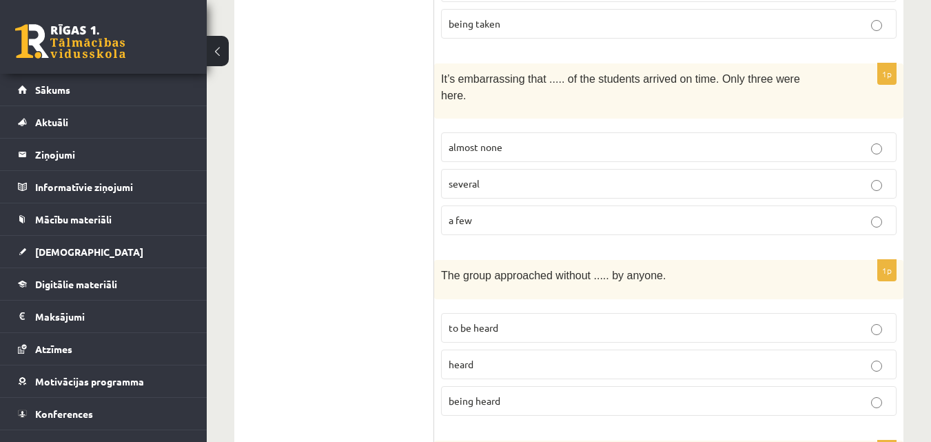
click at [484, 394] on span "being heard" at bounding box center [475, 400] width 52 height 12
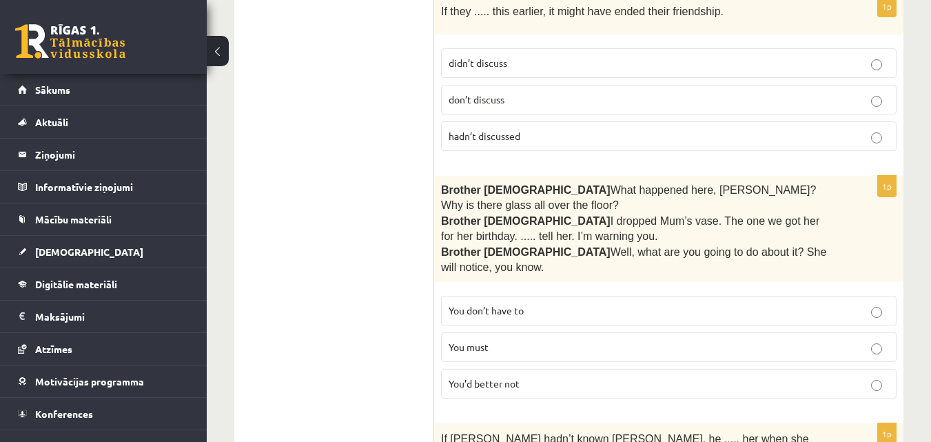
scroll to position [419, 0]
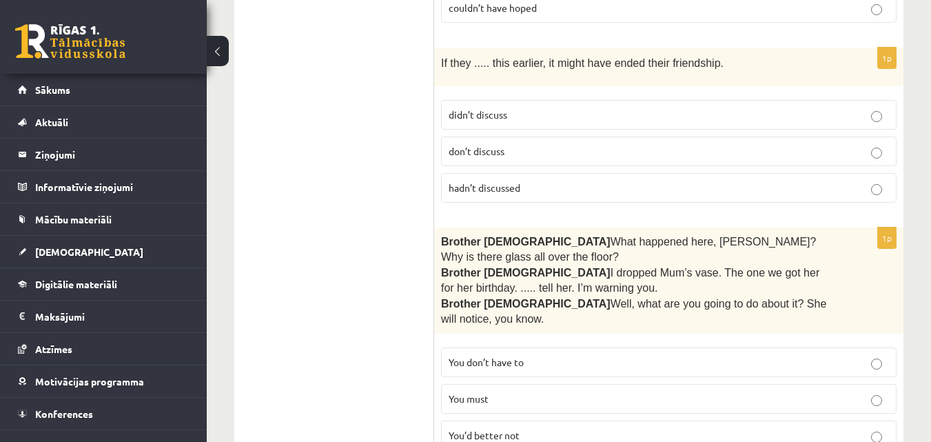
click at [457, 384] on label "You must" at bounding box center [669, 399] width 456 height 30
click at [458, 420] on label "You’d better not" at bounding box center [669, 435] width 456 height 30
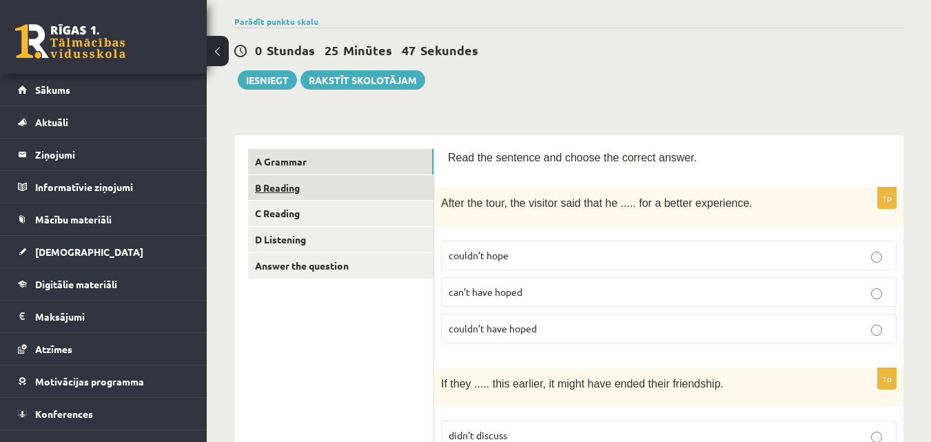
scroll to position [74, 0]
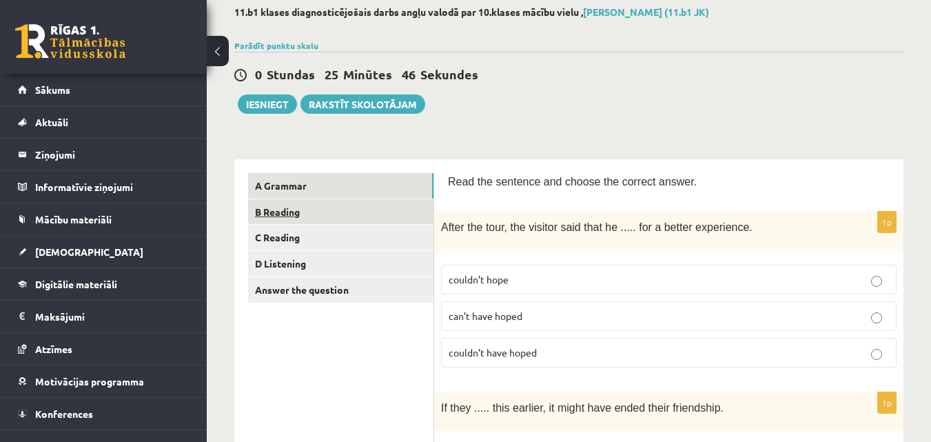
click at [296, 208] on link "B Reading" at bounding box center [340, 211] width 185 height 25
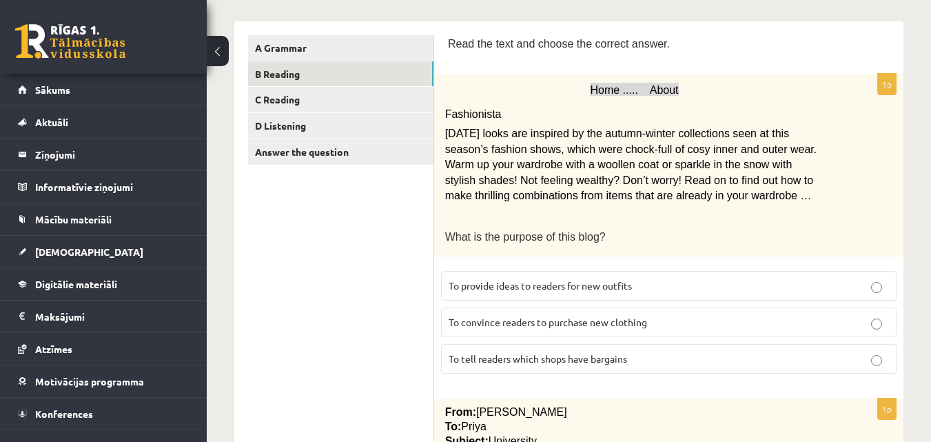
scroll to position [281, 0]
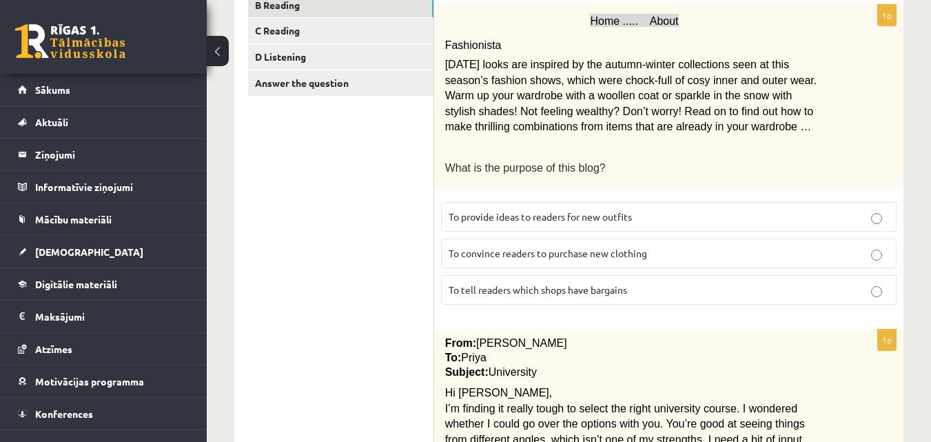
click at [580, 212] on span "To provide ideas to readers for new outfits" at bounding box center [540, 216] width 183 height 12
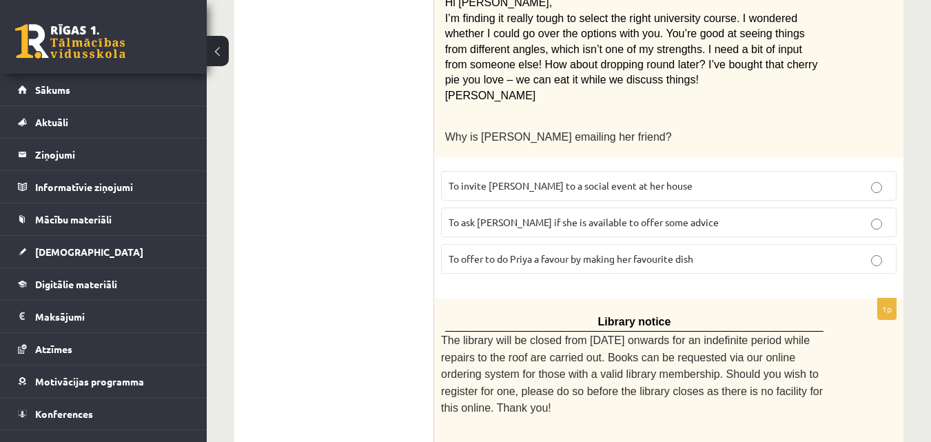
scroll to position [695, 0]
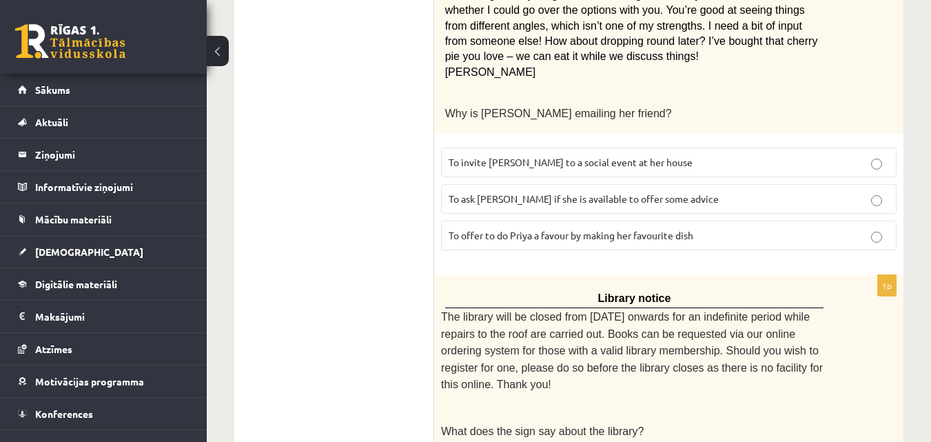
click at [536, 201] on span "To ask [PERSON_NAME] if she is available to offer some advice" at bounding box center [584, 198] width 270 height 12
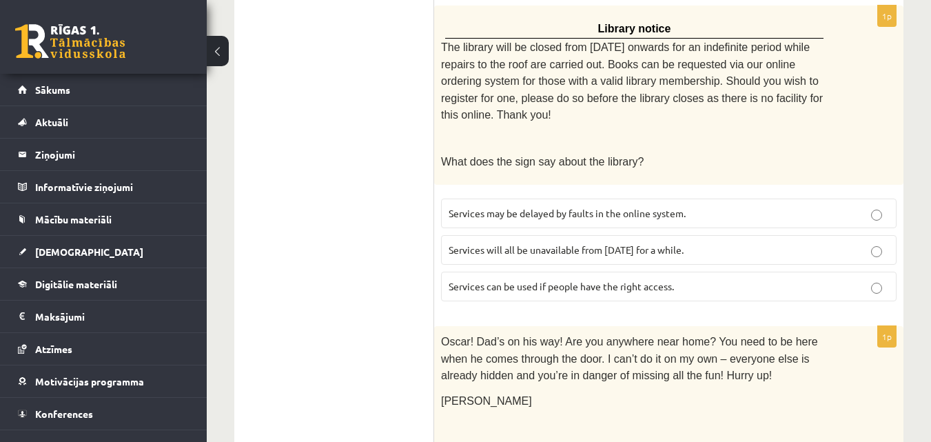
scroll to position [1033, 0]
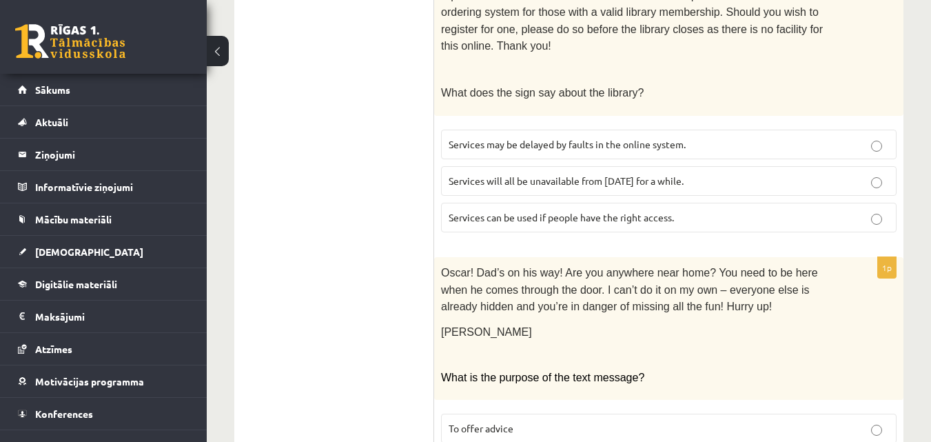
click at [684, 174] on span "Services will all be unavailable from [DATE] for a while." at bounding box center [566, 180] width 235 height 12
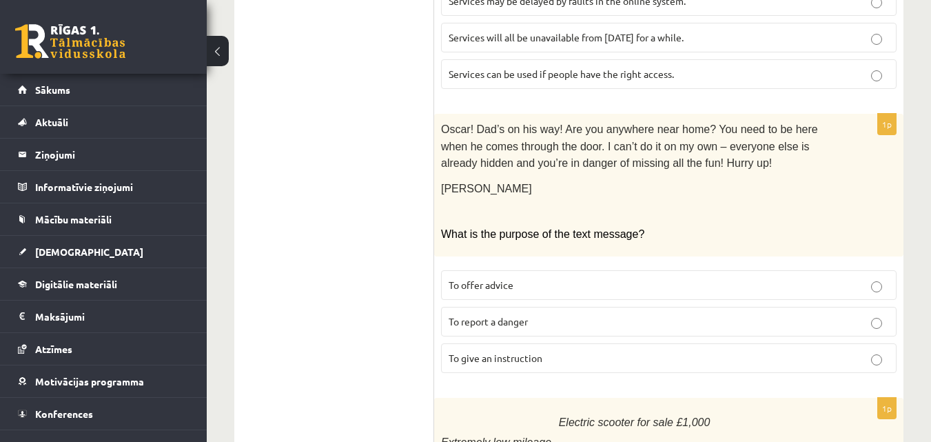
scroll to position [1171, 0]
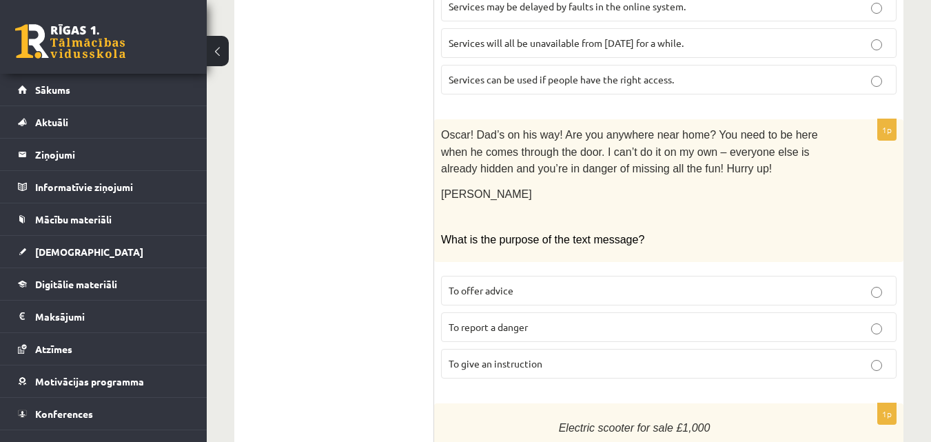
click at [584, 356] on p "To give an instruction" at bounding box center [669, 363] width 440 height 14
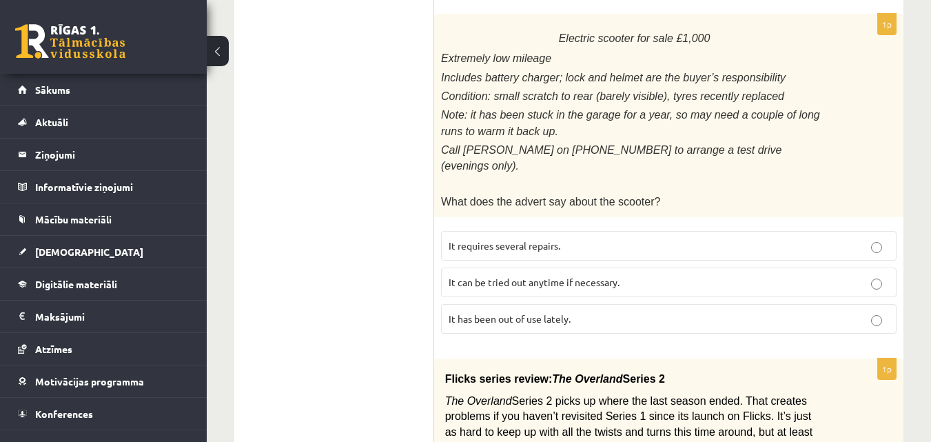
scroll to position [1584, 0]
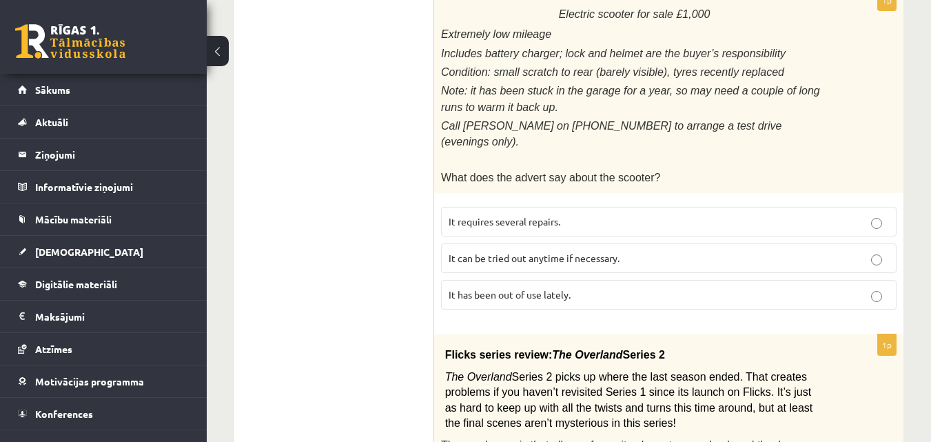
click at [525, 287] on p "It has been out of use lately." at bounding box center [669, 294] width 440 height 14
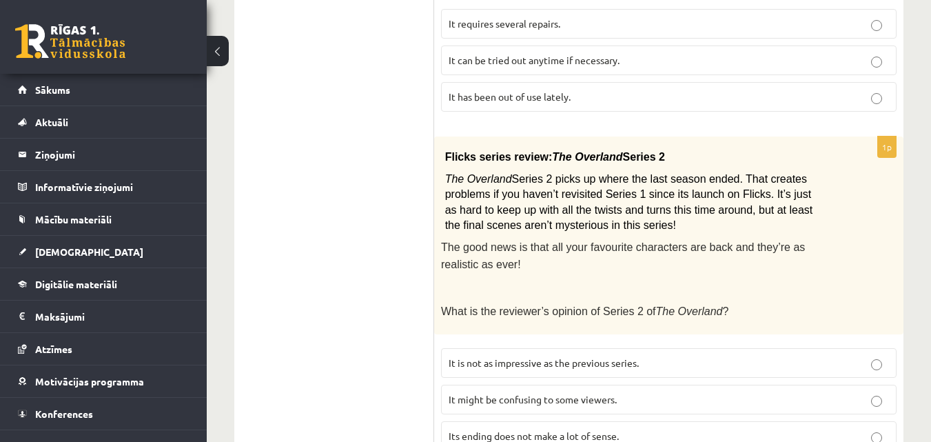
scroll to position [1791, 0]
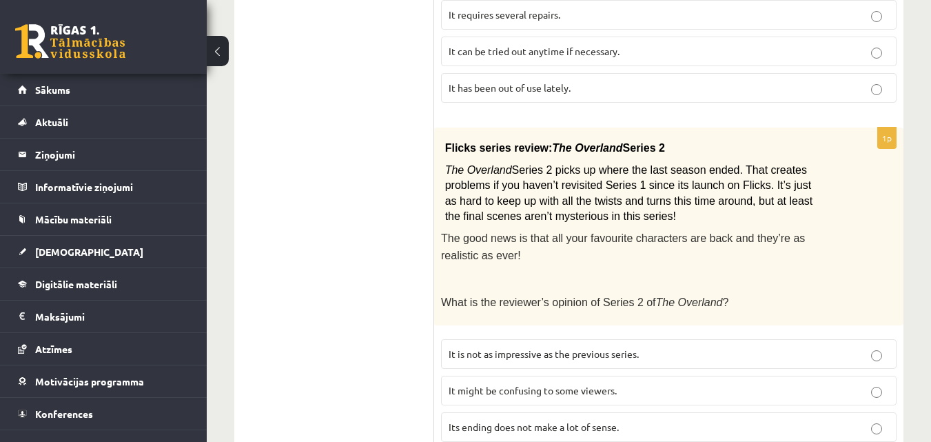
click at [633, 383] on p "It might be confusing to some viewers." at bounding box center [669, 390] width 440 height 14
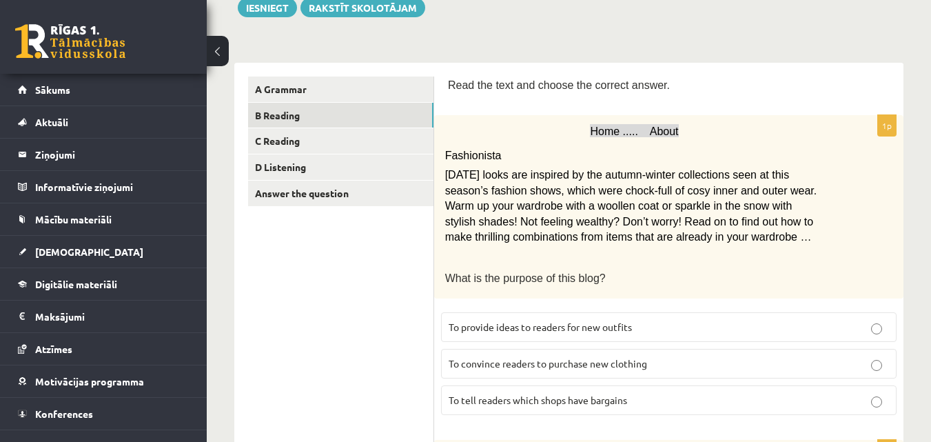
scroll to position [207, 0]
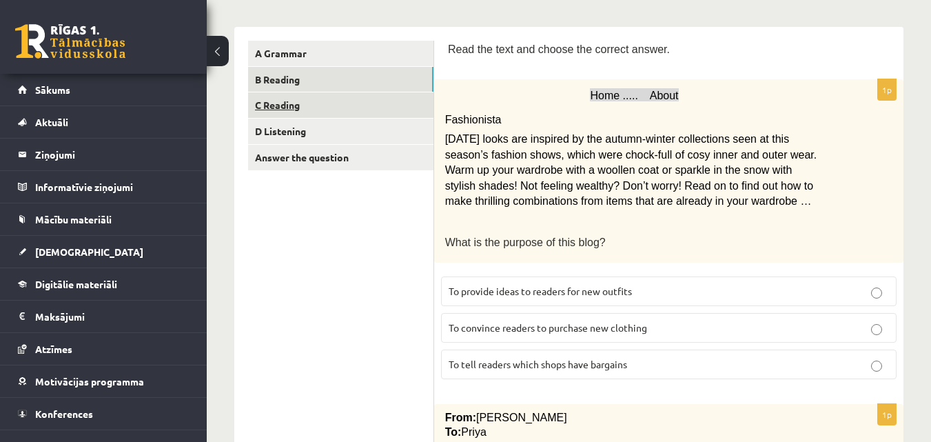
click at [318, 109] on link "C Reading" at bounding box center [340, 104] width 185 height 25
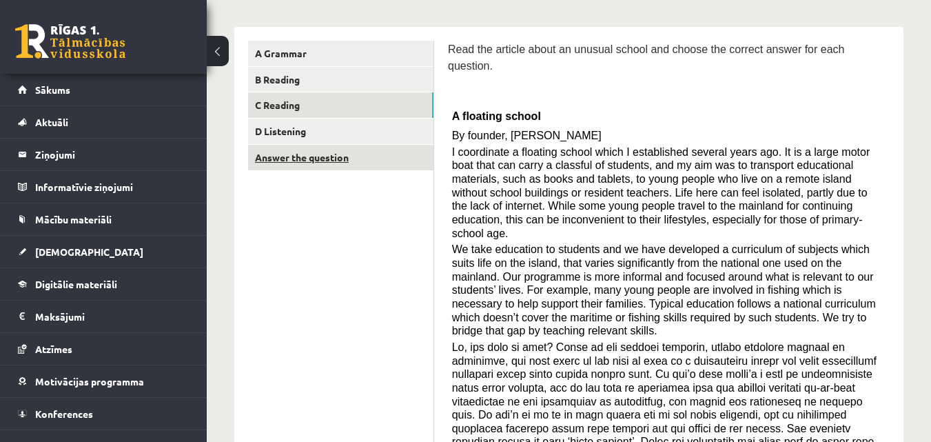
click at [384, 147] on link "Answer the question" at bounding box center [340, 157] width 185 height 25
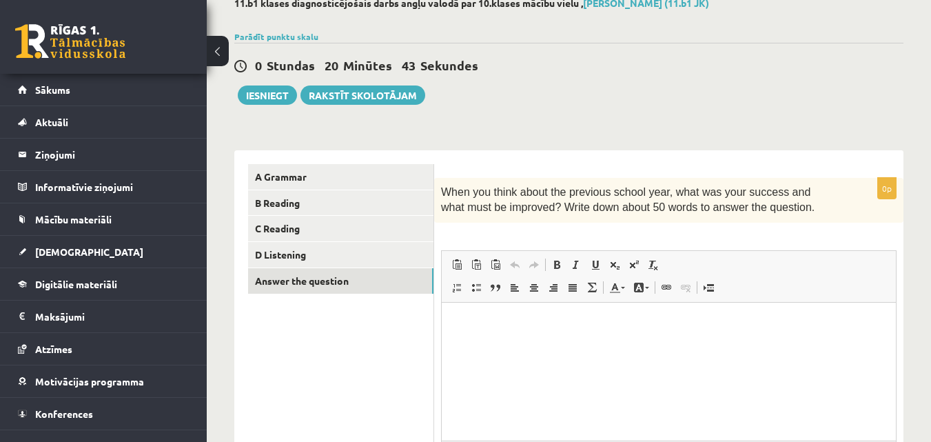
scroll to position [0, 0]
click at [348, 250] on link "D Listening" at bounding box center [340, 254] width 185 height 25
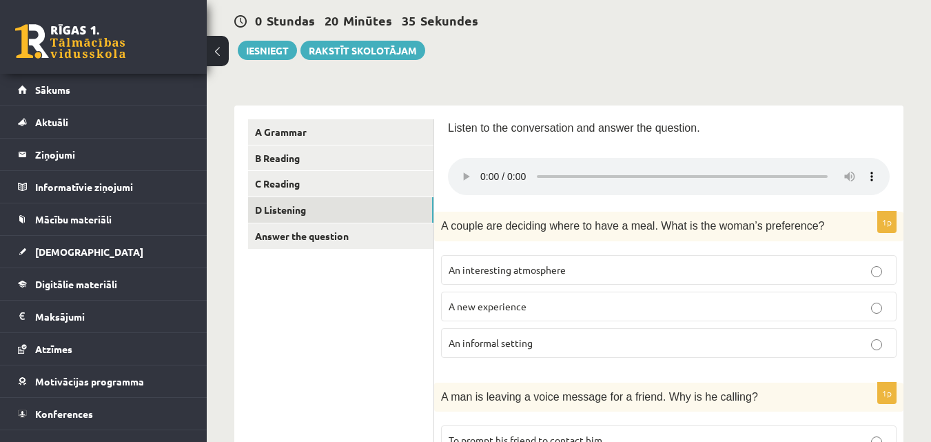
scroll to position [152, 0]
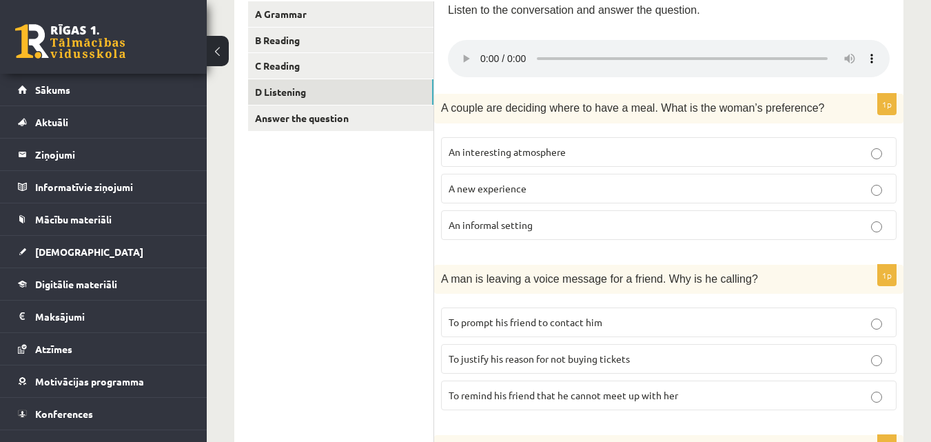
scroll to position [221, 0]
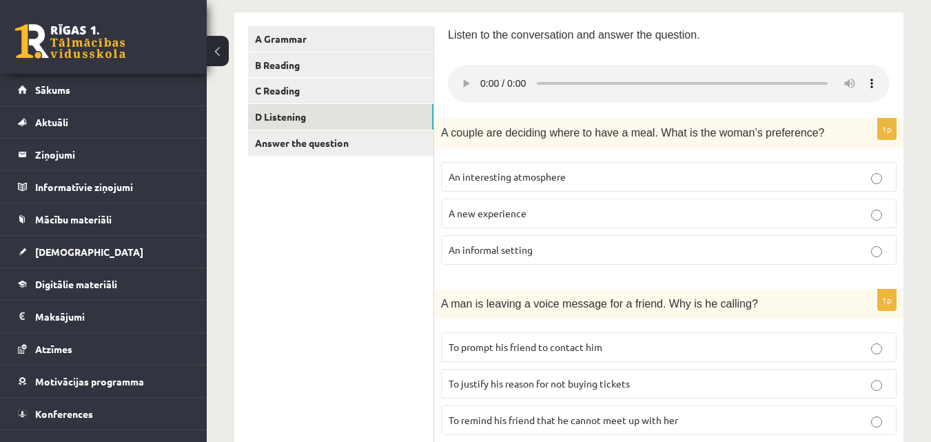
click at [888, 212] on p "A new experience" at bounding box center [669, 213] width 440 height 14
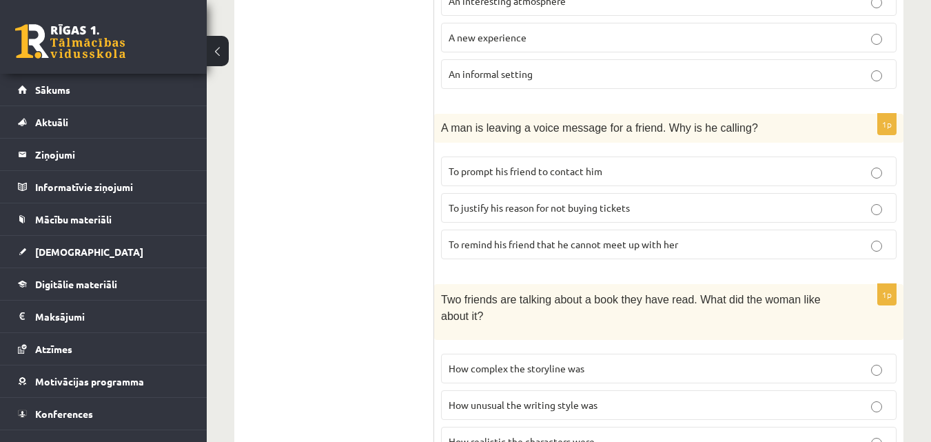
scroll to position [428, 0]
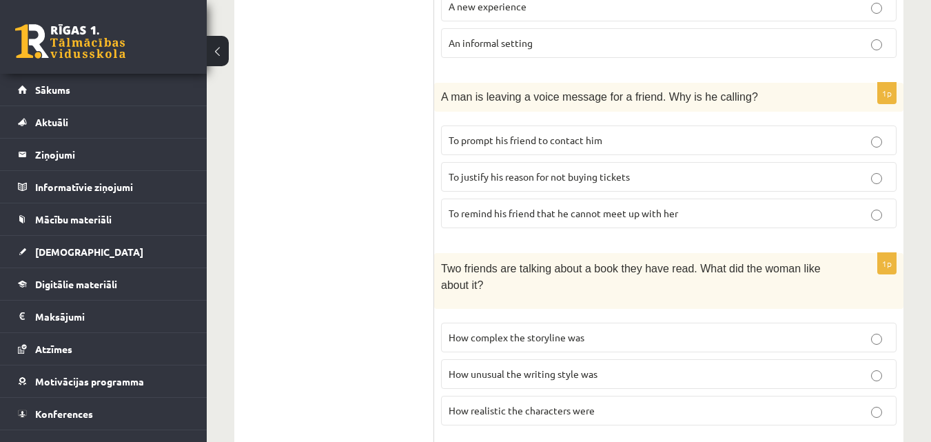
click at [509, 171] on span "To justify his reason for not buying tickets" at bounding box center [539, 176] width 181 height 12
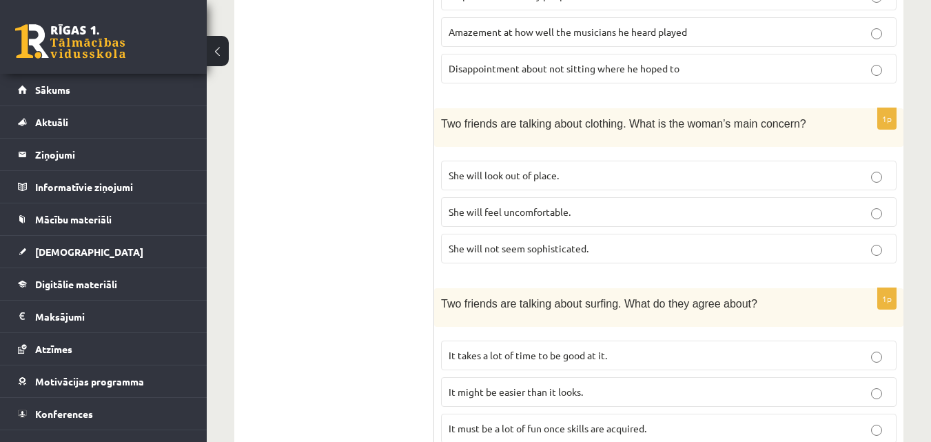
scroll to position [1018, 0]
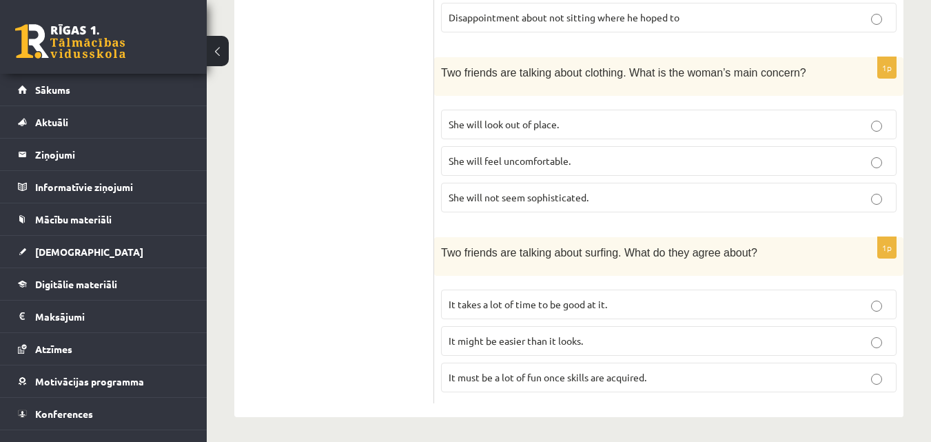
click at [480, 305] on span "It takes a lot of time to be good at it." at bounding box center [528, 304] width 158 height 12
click at [480, 379] on span "It must be a lot of fun once skills are acquired." at bounding box center [548, 377] width 198 height 12
click at [552, 306] on span "It takes a lot of time to be good at it." at bounding box center [528, 304] width 158 height 12
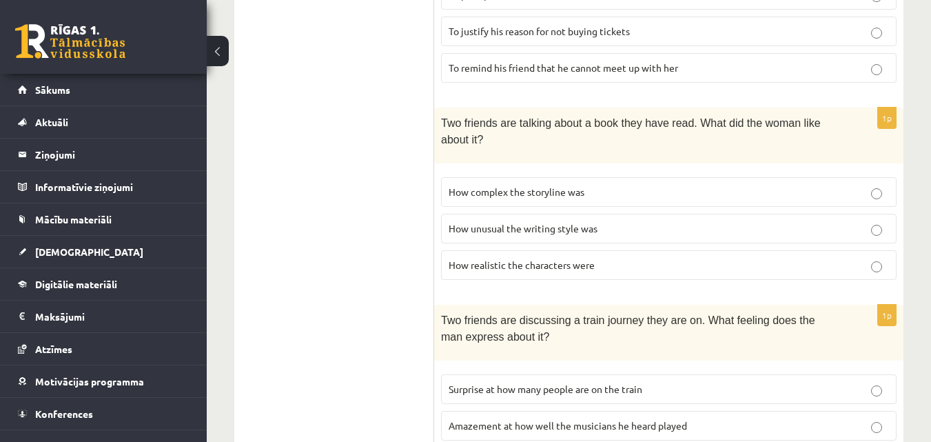
scroll to position [551, 0]
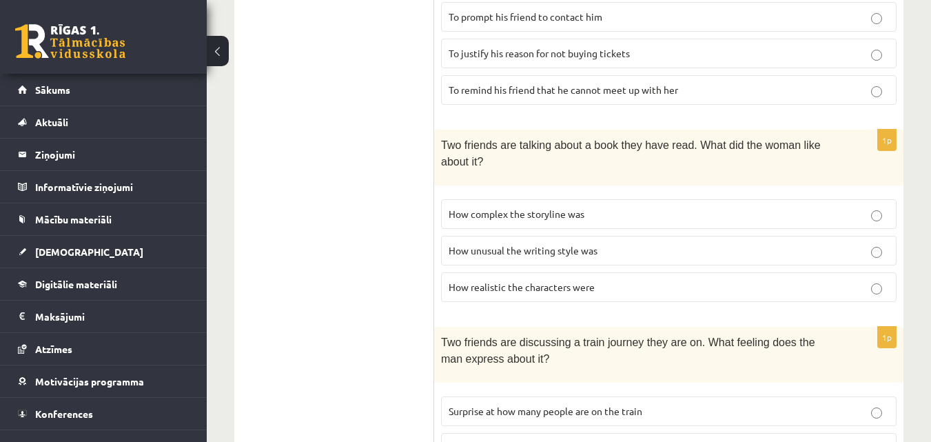
click at [844, 292] on p "How realistic the characters were" at bounding box center [669, 287] width 440 height 14
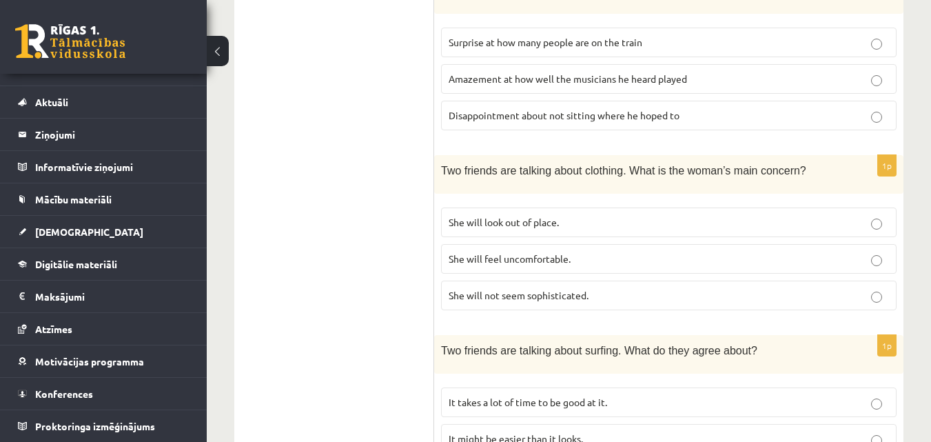
scroll to position [965, 0]
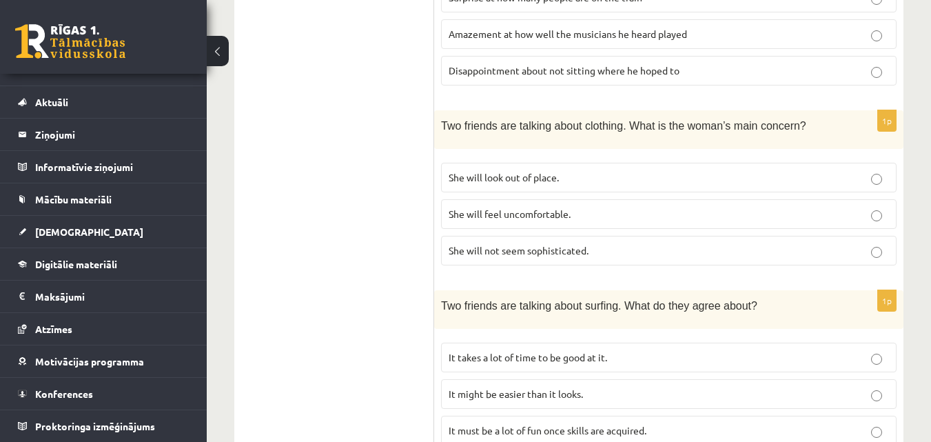
click at [464, 173] on span "She will look out of place." at bounding box center [504, 177] width 110 height 12
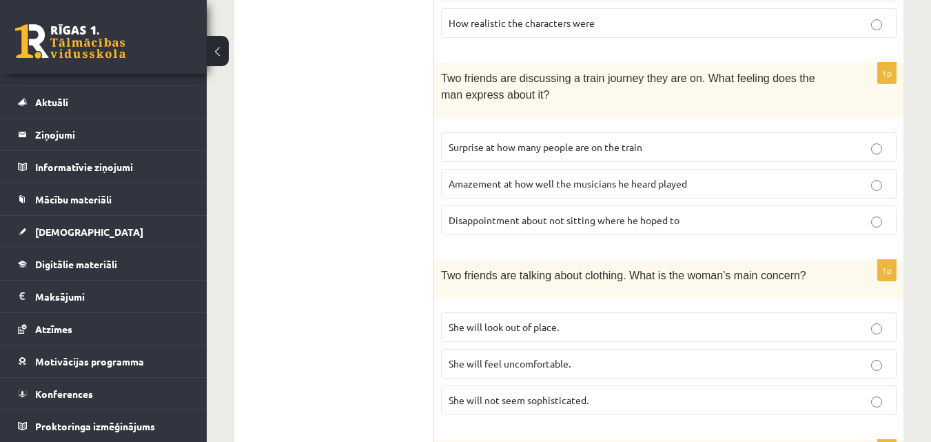
scroll to position [811, 0]
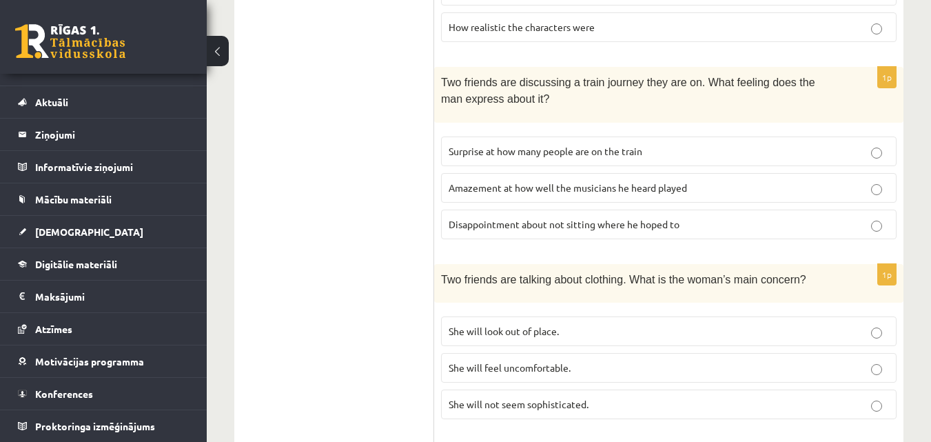
click at [528, 226] on span "Disappointment about not sitting where he hoped to" at bounding box center [564, 224] width 231 height 12
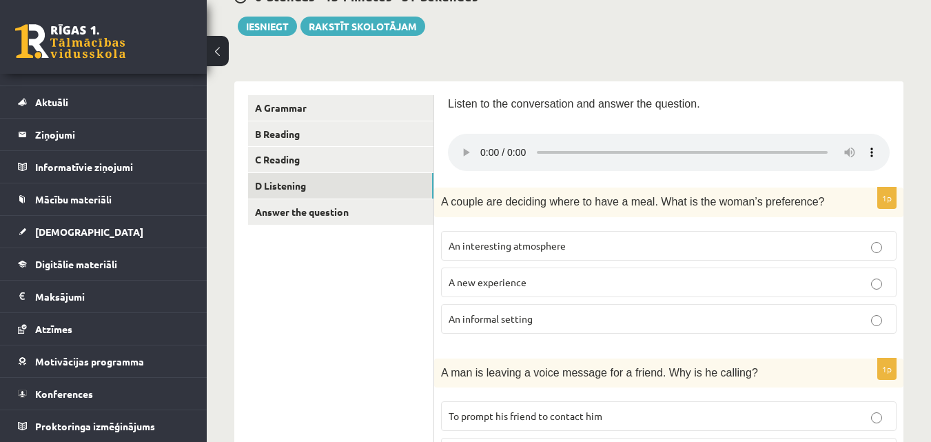
scroll to position [138, 0]
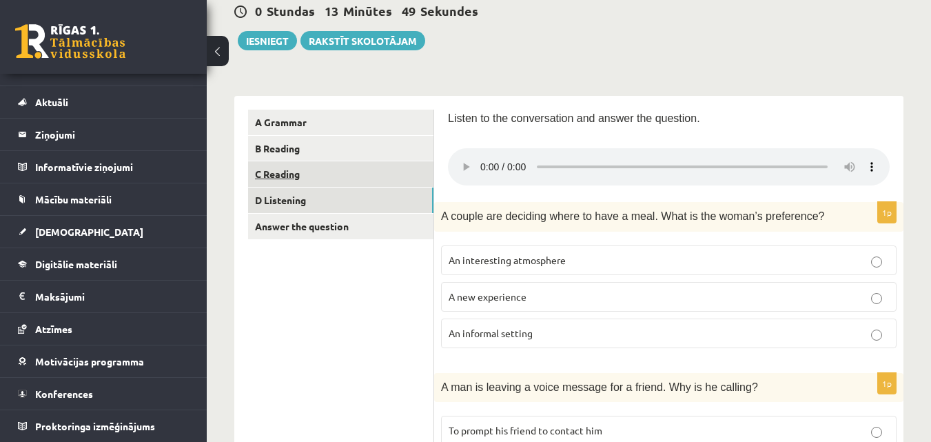
click at [269, 169] on link "C Reading" at bounding box center [340, 173] width 185 height 25
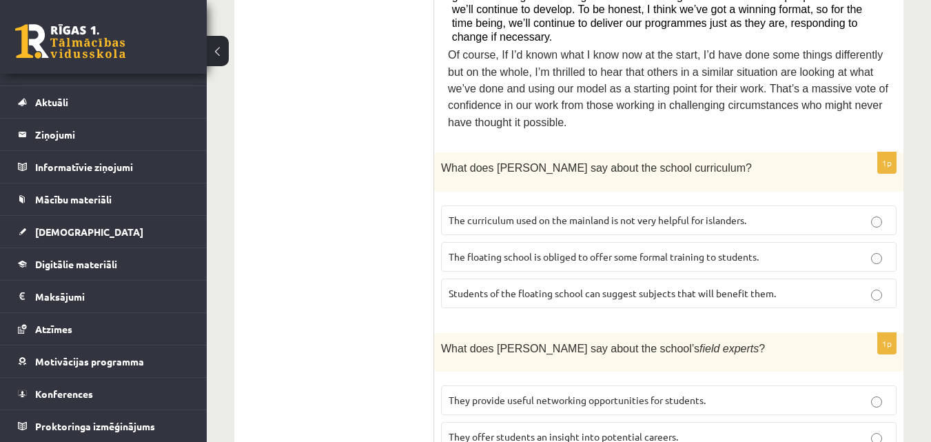
scroll to position [773, 0]
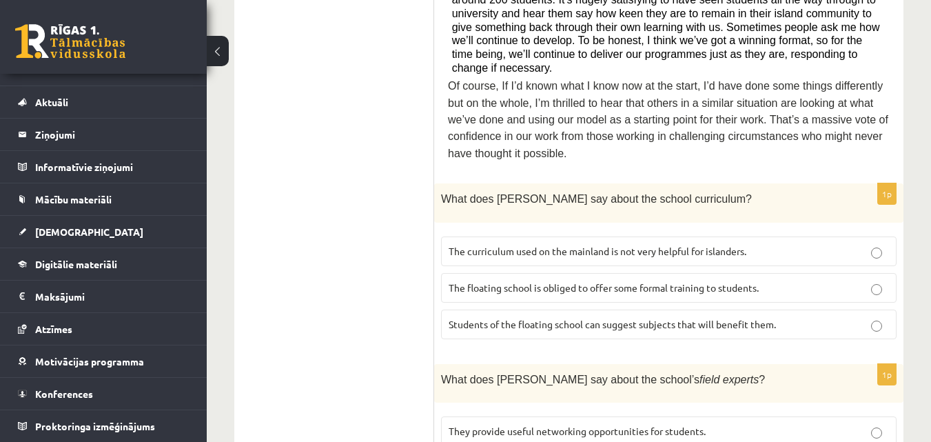
click at [487, 244] on p "The curriculum used on the mainland is not very helpful for islanders." at bounding box center [669, 251] width 440 height 14
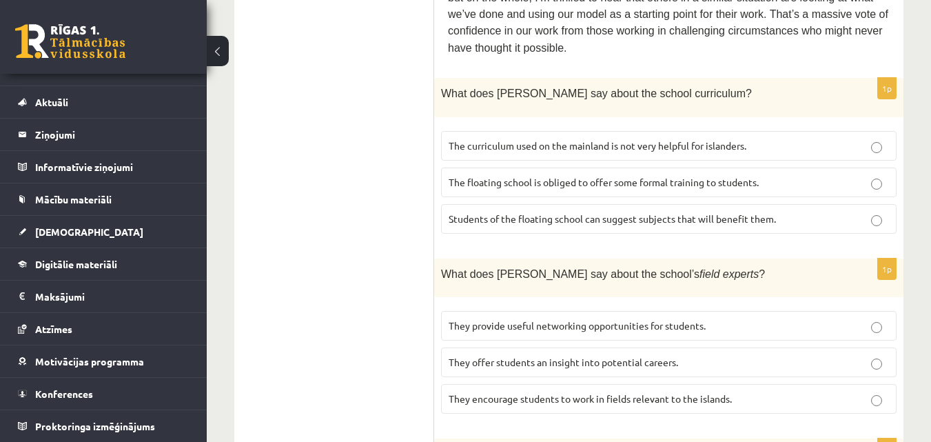
scroll to position [911, 0]
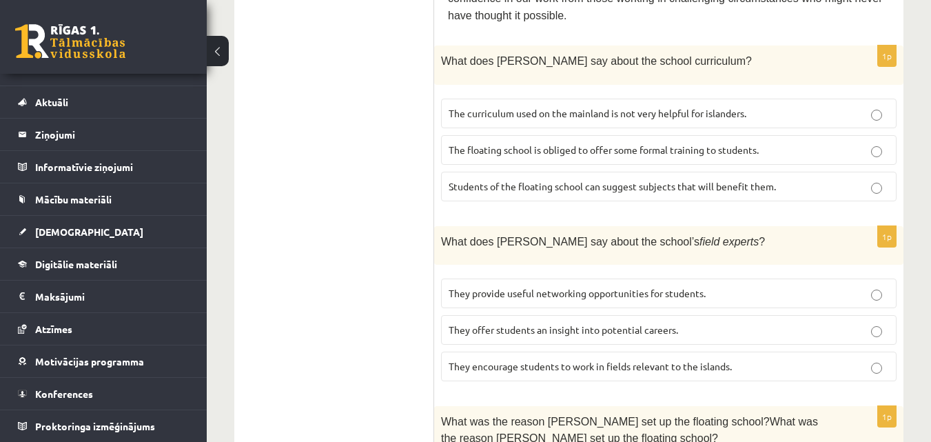
click at [462, 323] on span "They offer students an insight into potential careers." at bounding box center [563, 329] width 229 height 12
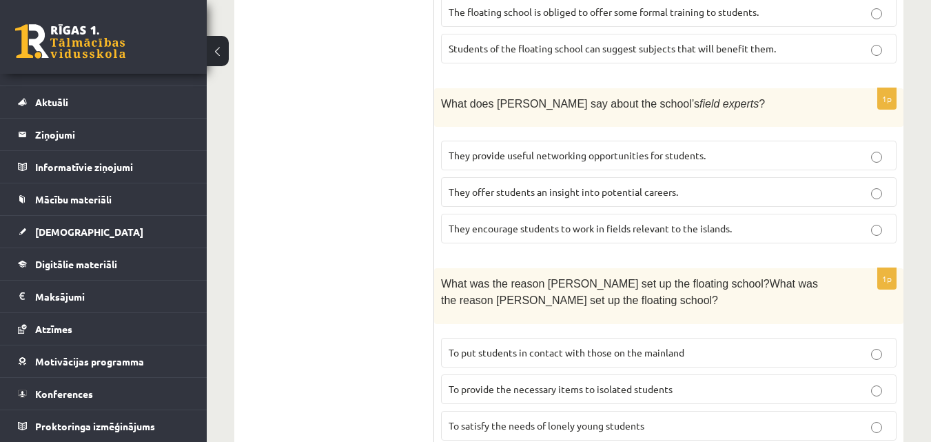
scroll to position [1118, 0]
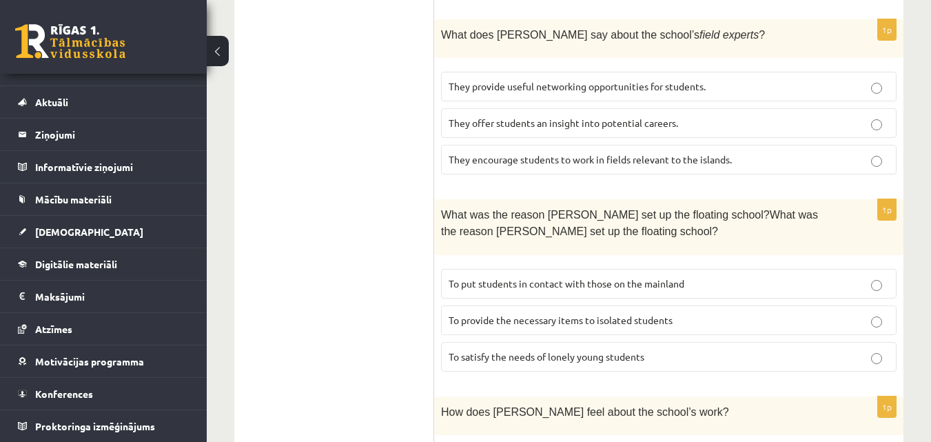
click at [470, 314] on span "To provide the necessary items to isolated students" at bounding box center [561, 320] width 224 height 12
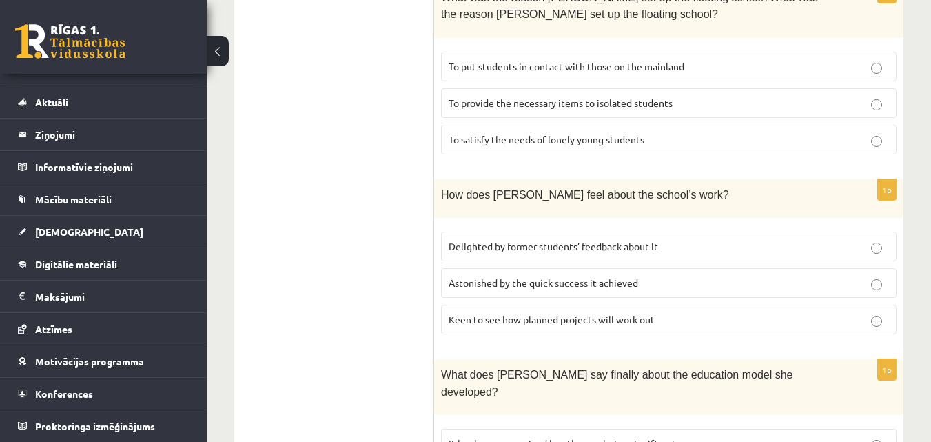
scroll to position [1324, 0]
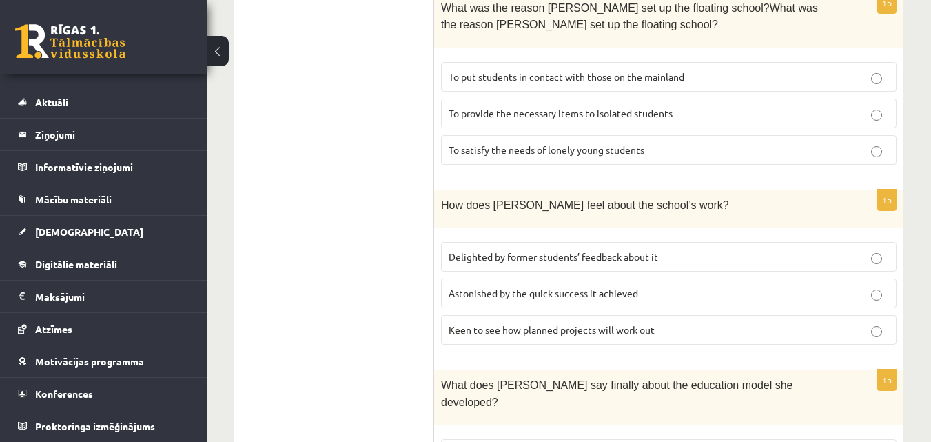
click at [546, 250] on span "Delighted by former students’ feedback about it" at bounding box center [553, 256] width 209 height 12
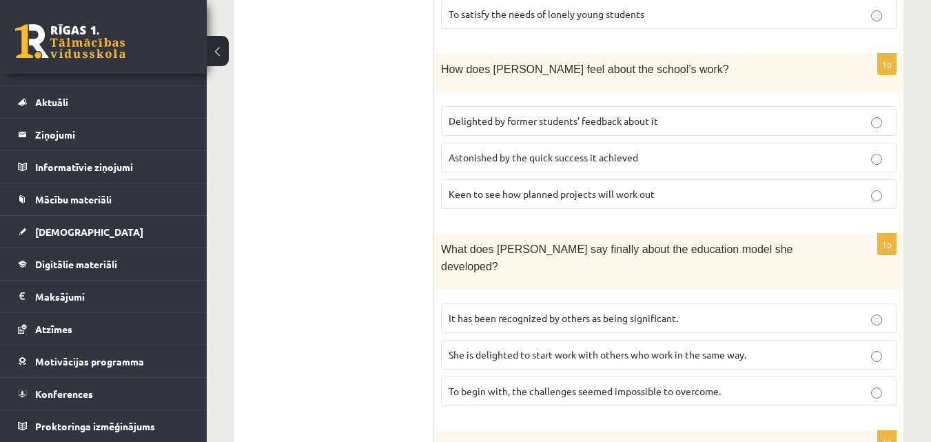
scroll to position [1462, 0]
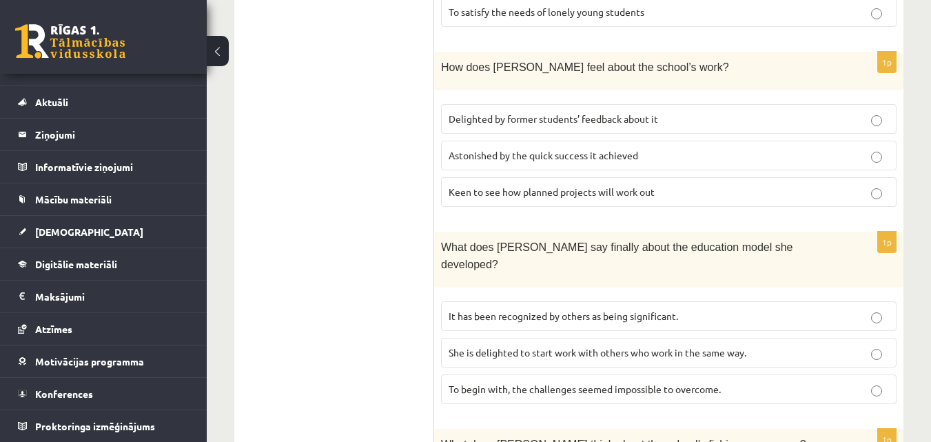
click at [566, 346] on span "She is delighted to start work with others who work in the same way." at bounding box center [598, 352] width 298 height 12
click at [555, 309] on span "It has been recognized by others as being significant." at bounding box center [563, 315] width 229 height 12
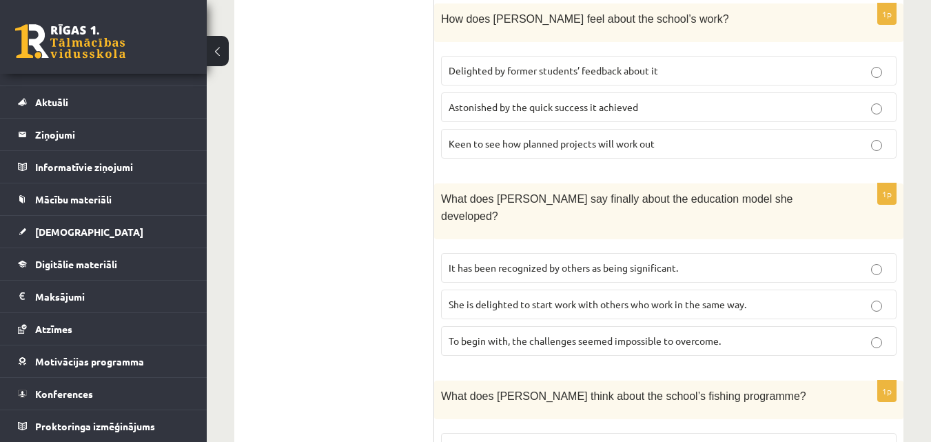
scroll to position [1531, 0]
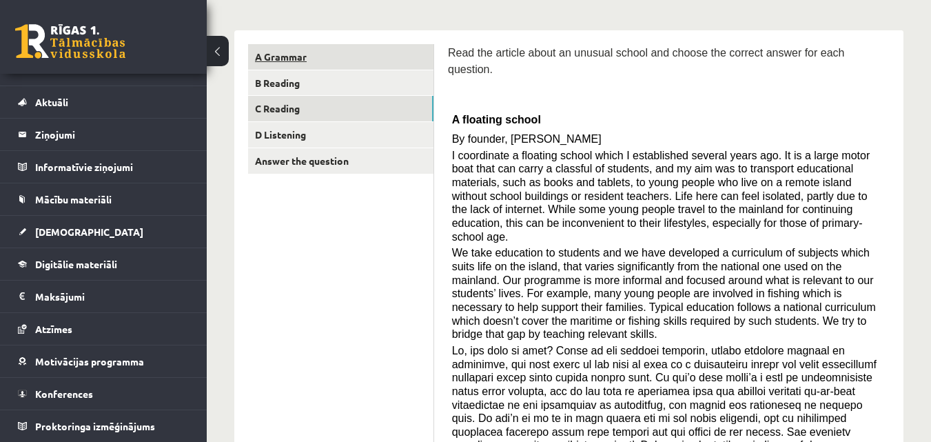
scroll to position [84, 0]
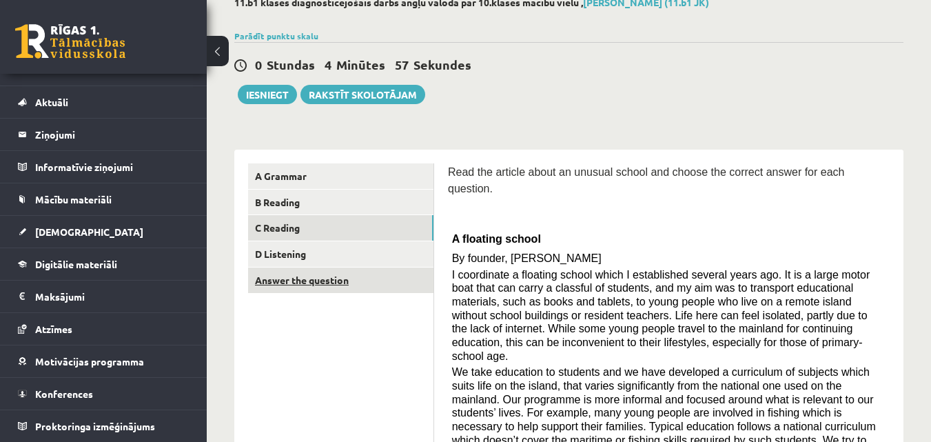
click at [277, 272] on link "Answer the question" at bounding box center [340, 279] width 185 height 25
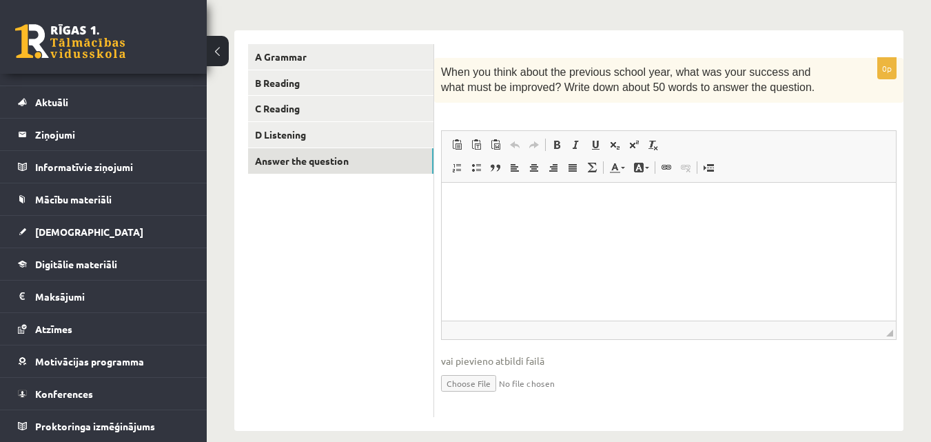
scroll to position [221, 0]
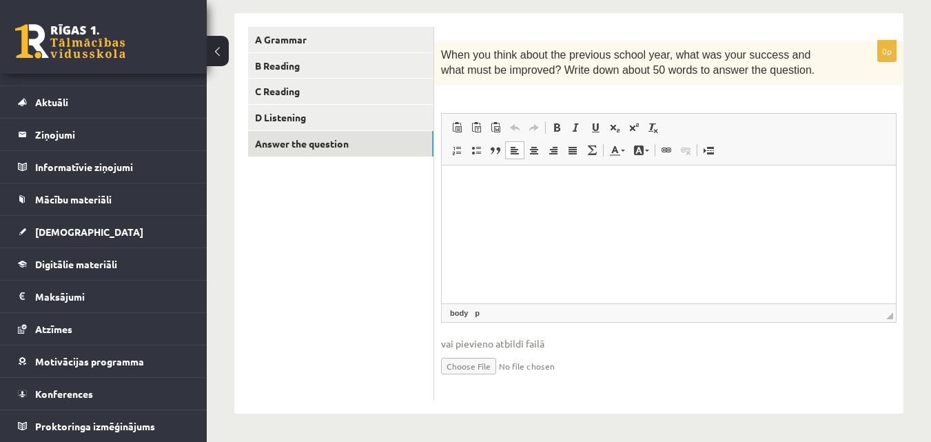
click at [551, 207] on html at bounding box center [669, 186] width 454 height 42
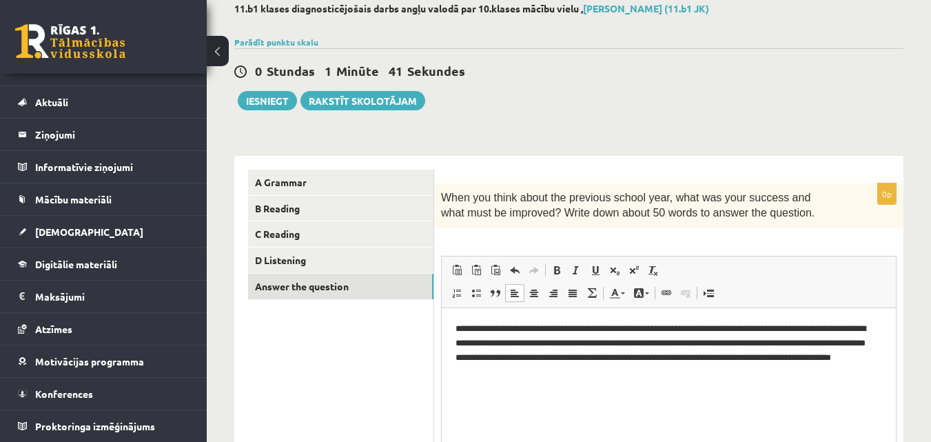
scroll to position [0, 0]
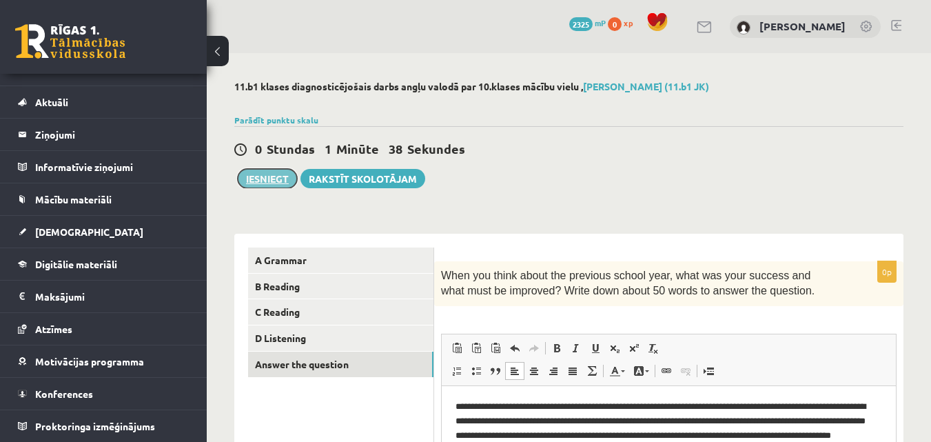
click at [243, 182] on button "Iesniegt" at bounding box center [267, 178] width 59 height 19
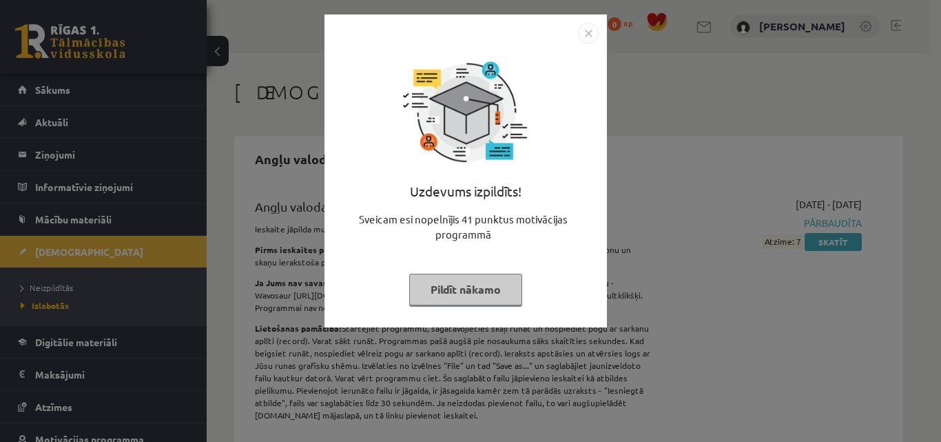
click at [586, 40] on img "Close" at bounding box center [588, 33] width 21 height 21
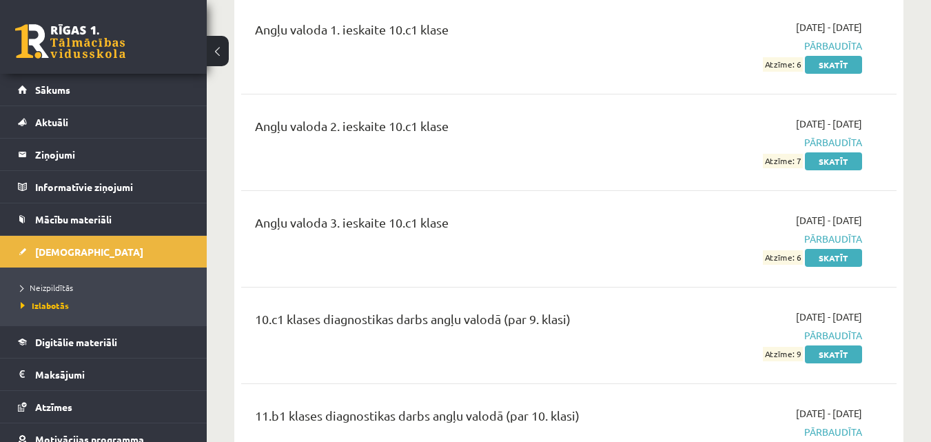
scroll to position [523, 0]
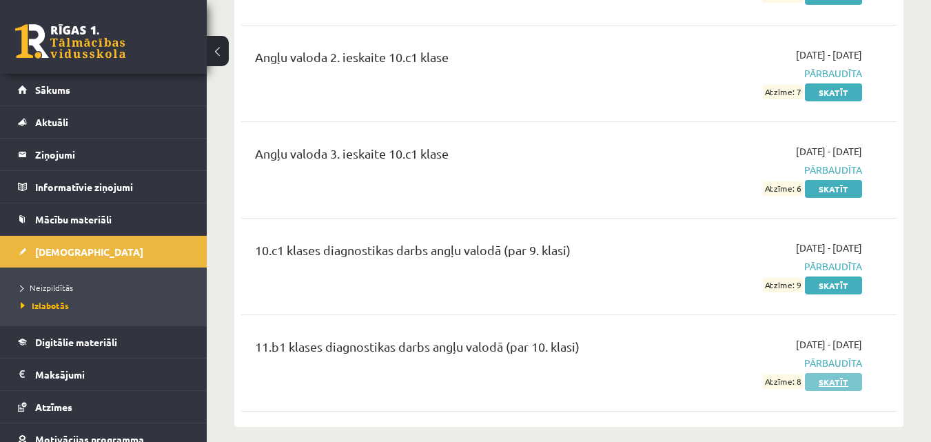
click at [826, 380] on link "Skatīt" at bounding box center [833, 382] width 57 height 18
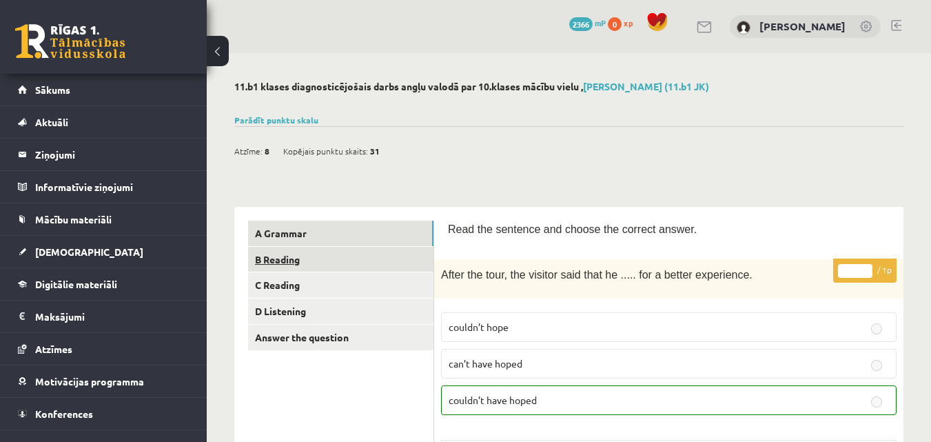
click at [351, 251] on link "B Reading" at bounding box center [340, 259] width 185 height 25
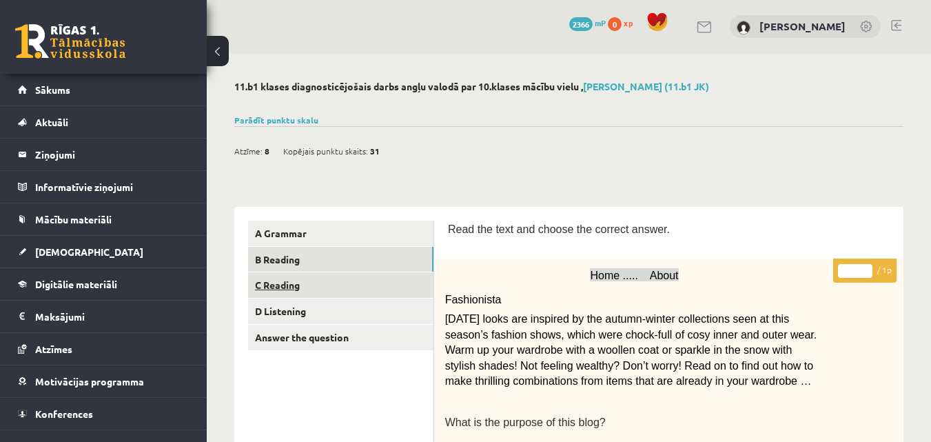
click at [311, 289] on link "C Reading" at bounding box center [340, 284] width 185 height 25
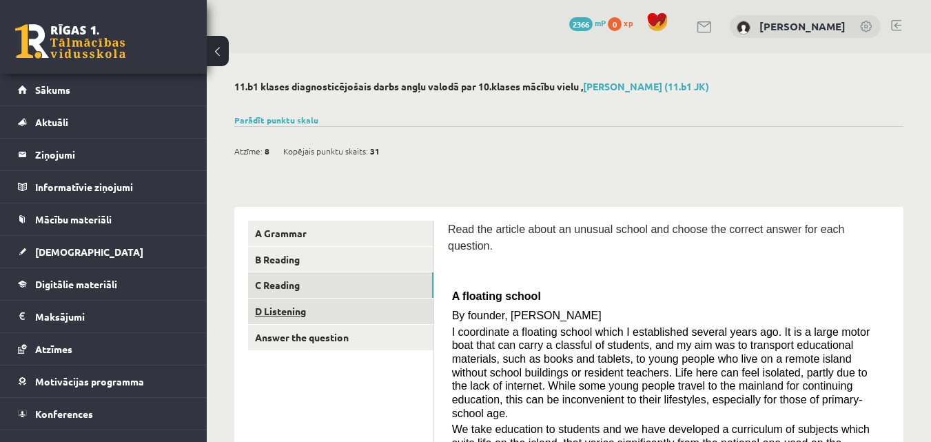
click at [296, 312] on link "D Listening" at bounding box center [340, 310] width 185 height 25
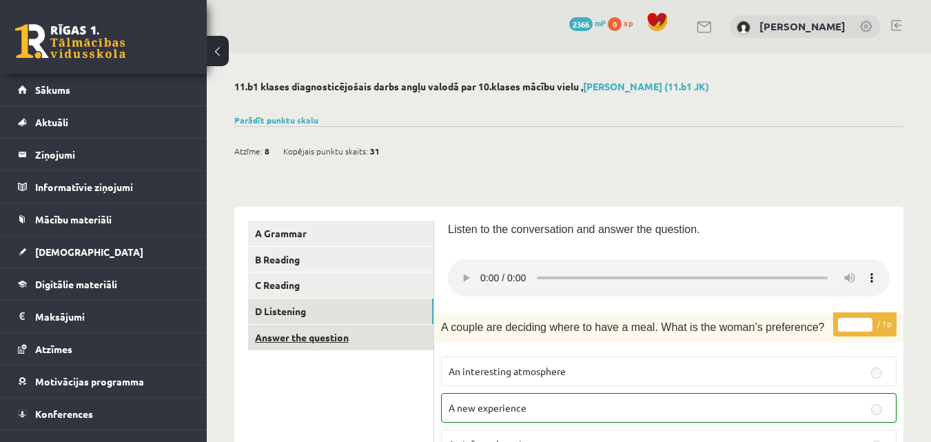
drag, startPoint x: 294, startPoint y: 332, endPoint x: 301, endPoint y: 328, distance: 8.6
click at [294, 333] on link "Answer the question" at bounding box center [340, 337] width 185 height 25
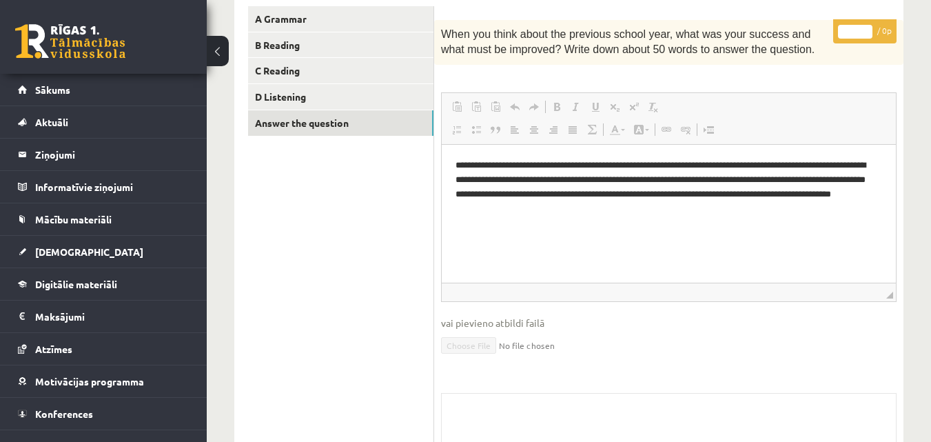
scroll to position [352, 0]
